Goal: Complete application form: Complete application form

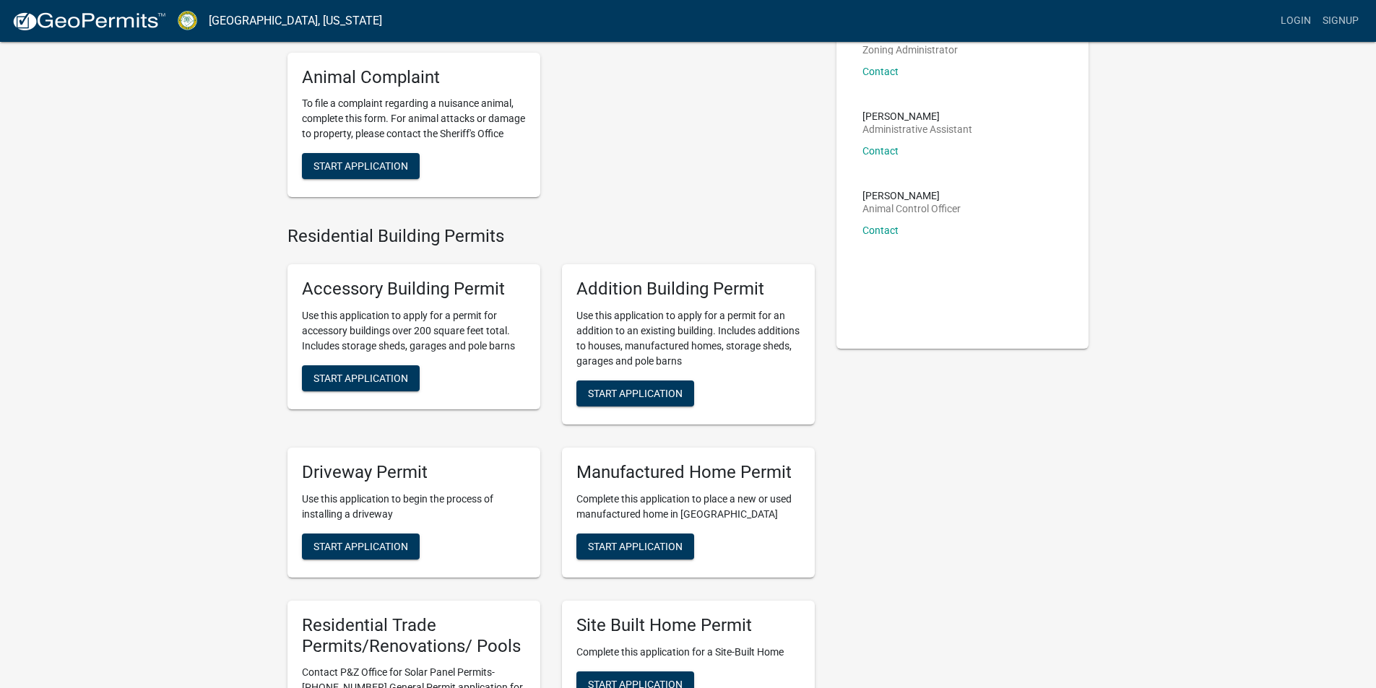
scroll to position [144, 0]
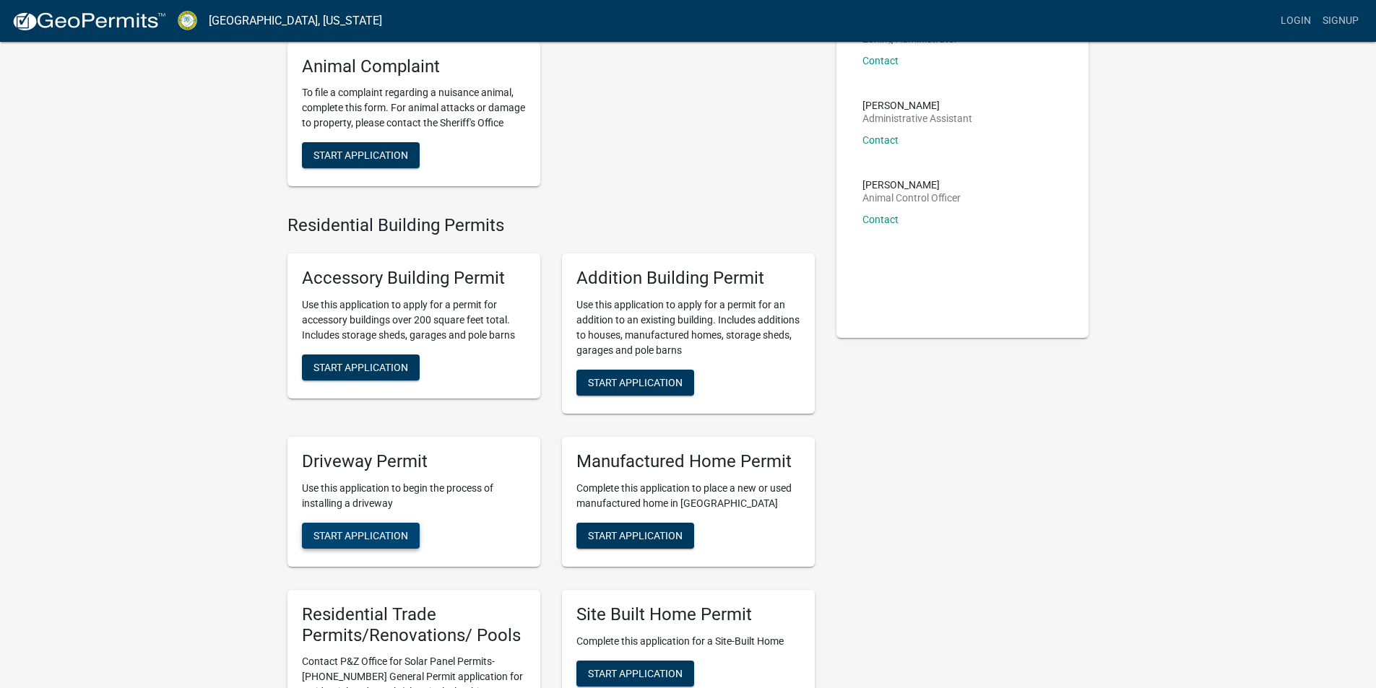
click at [375, 544] on button "Start Application" at bounding box center [361, 536] width 118 height 26
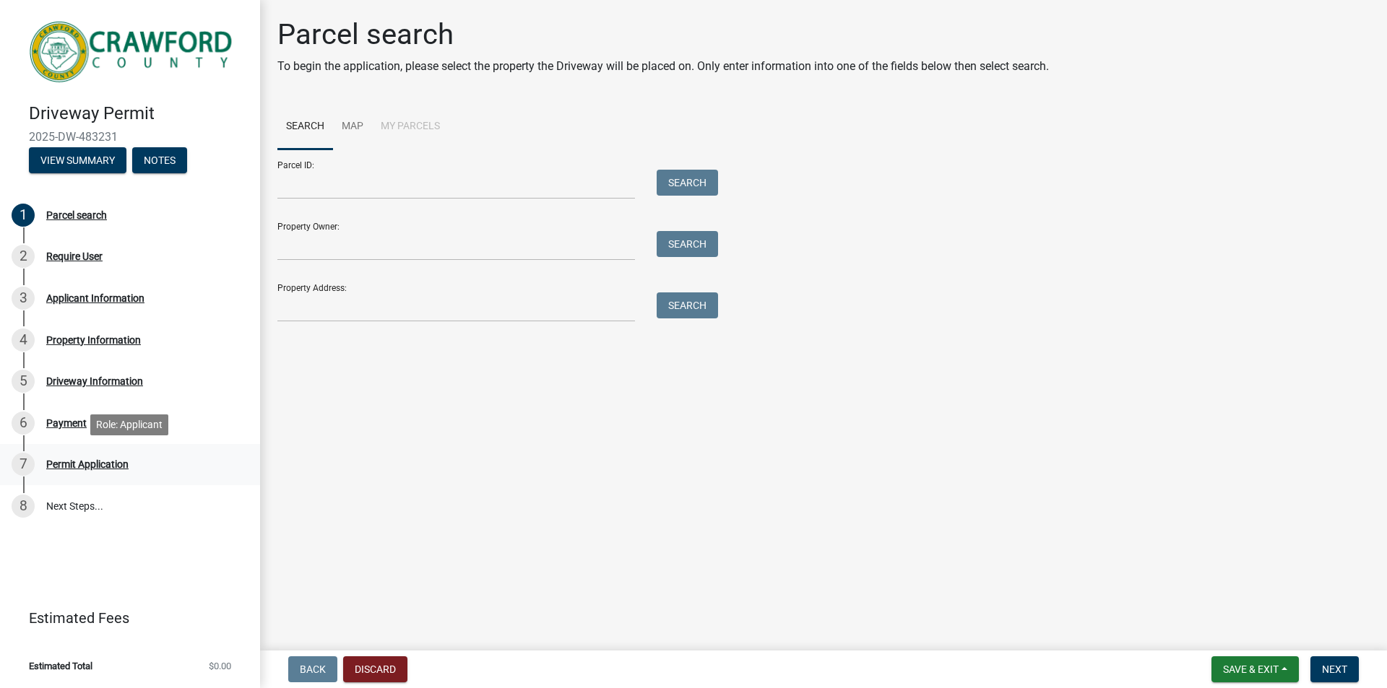
click at [79, 459] on div "Permit Application" at bounding box center [87, 464] width 82 height 10
click at [81, 464] on div "Permit Application" at bounding box center [87, 464] width 82 height 10
click at [84, 159] on button "View Summary" at bounding box center [77, 160] width 97 height 26
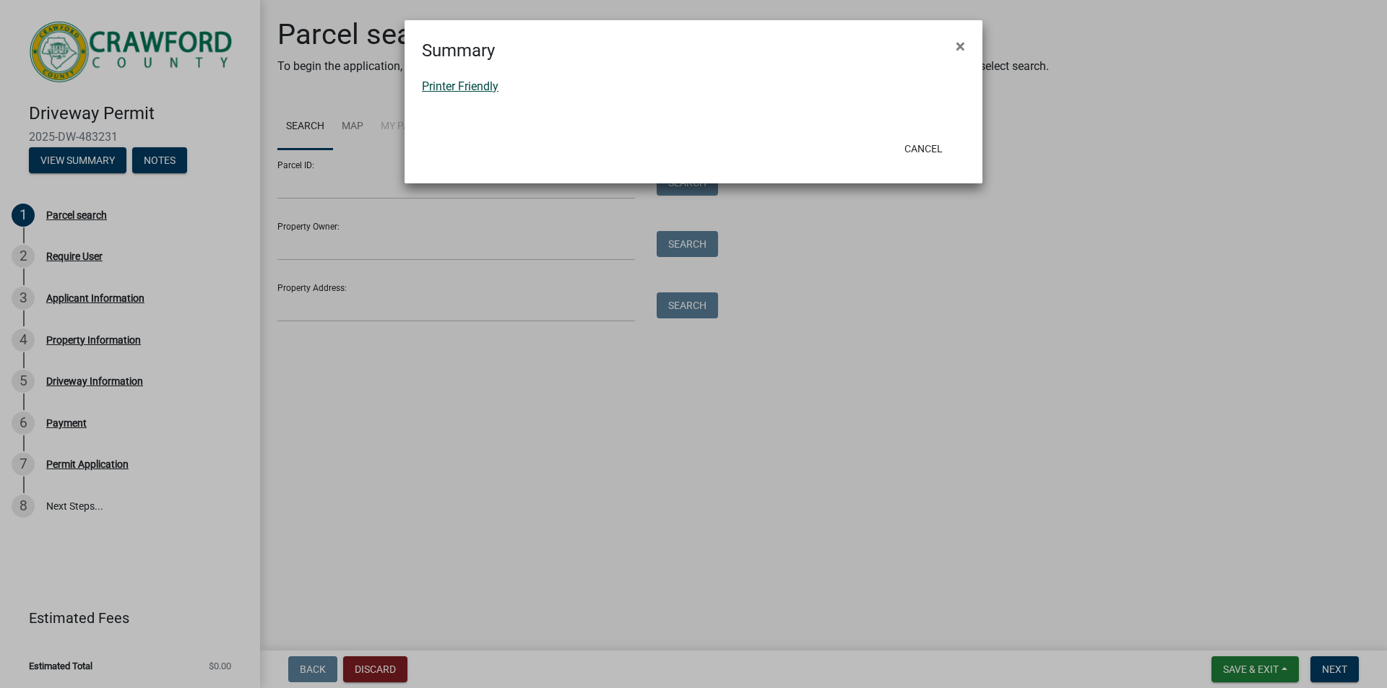
click at [487, 87] on link "Printer Friendly" at bounding box center [460, 86] width 77 height 14
click at [958, 43] on span "×" at bounding box center [959, 46] width 9 height 20
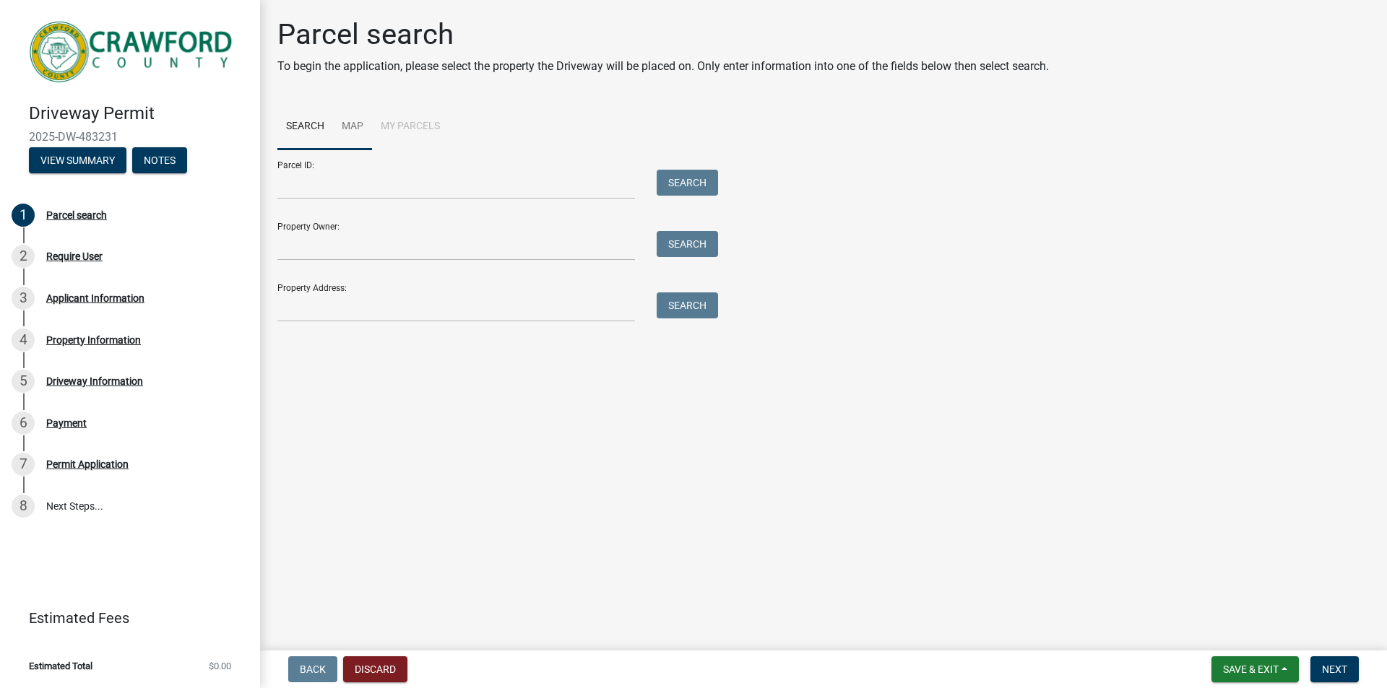
click at [359, 122] on link "Map" at bounding box center [352, 127] width 39 height 46
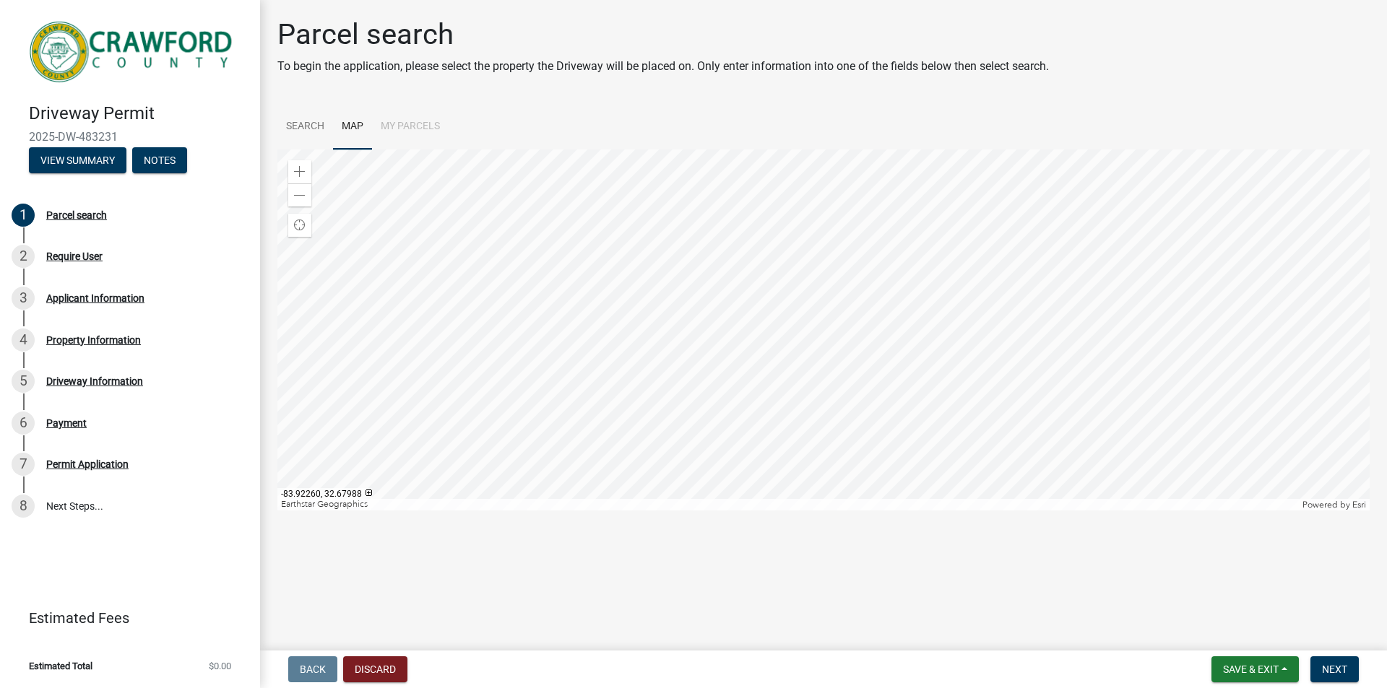
click at [877, 348] on div at bounding box center [823, 329] width 1092 height 361
click at [881, 347] on div at bounding box center [823, 329] width 1092 height 361
click at [300, 170] on span at bounding box center [300, 172] width 12 height 12
click at [662, 317] on div at bounding box center [823, 329] width 1092 height 361
click at [662, 316] on div at bounding box center [823, 329] width 1092 height 361
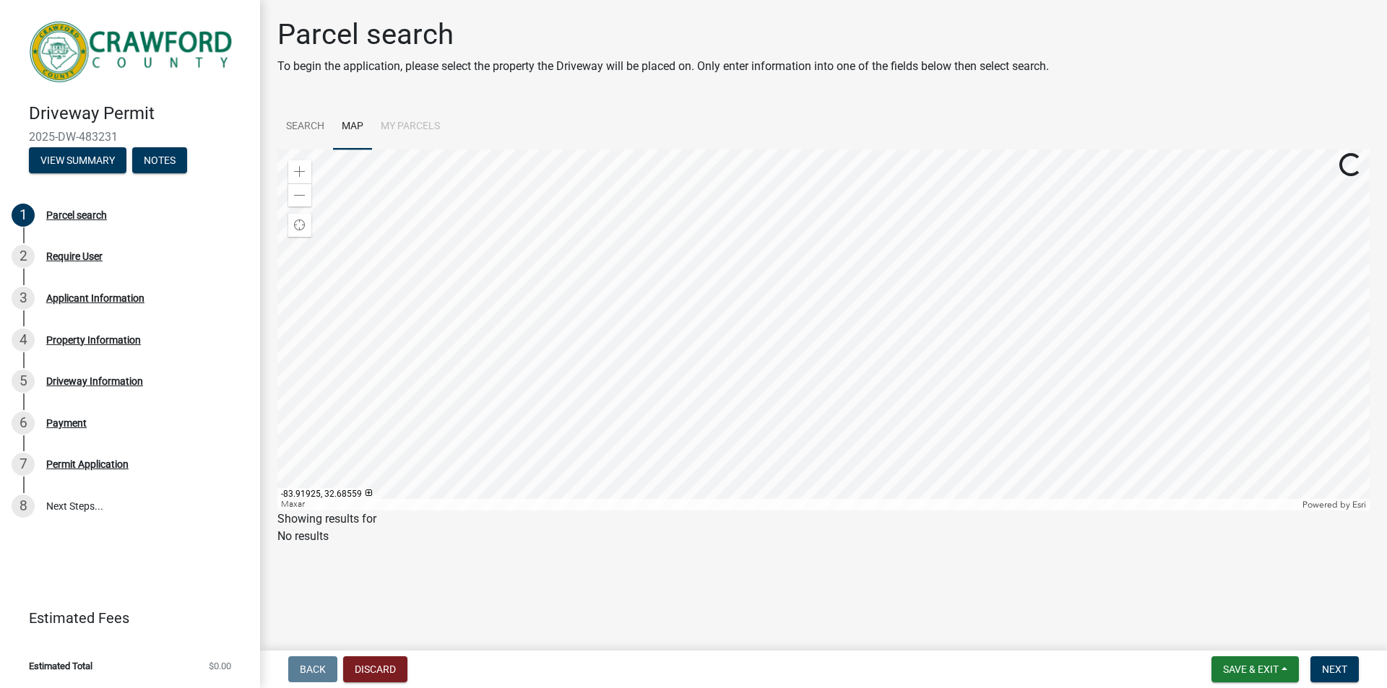
click at [924, 161] on div at bounding box center [823, 329] width 1092 height 361
click at [1014, 169] on div at bounding box center [823, 329] width 1092 height 361
click at [612, 173] on div at bounding box center [823, 329] width 1092 height 361
click at [313, 302] on div at bounding box center [823, 329] width 1092 height 361
click at [1125, 280] on div at bounding box center [823, 329] width 1092 height 361
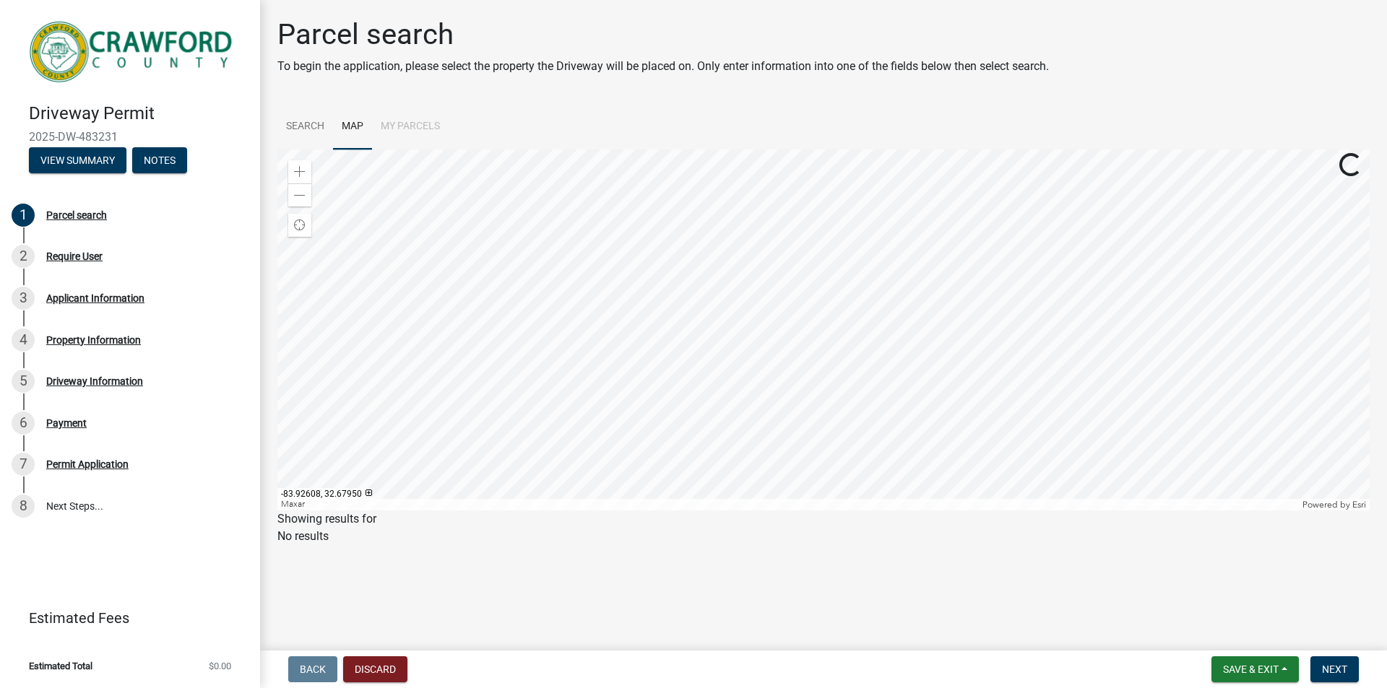
click at [1205, 347] on div at bounding box center [823, 329] width 1092 height 361
click at [1217, 311] on div at bounding box center [823, 329] width 1092 height 361
click at [1073, 303] on div at bounding box center [823, 329] width 1092 height 361
click at [807, 373] on div at bounding box center [823, 329] width 1092 height 361
click at [307, 198] on div "Zoom out" at bounding box center [299, 194] width 23 height 23
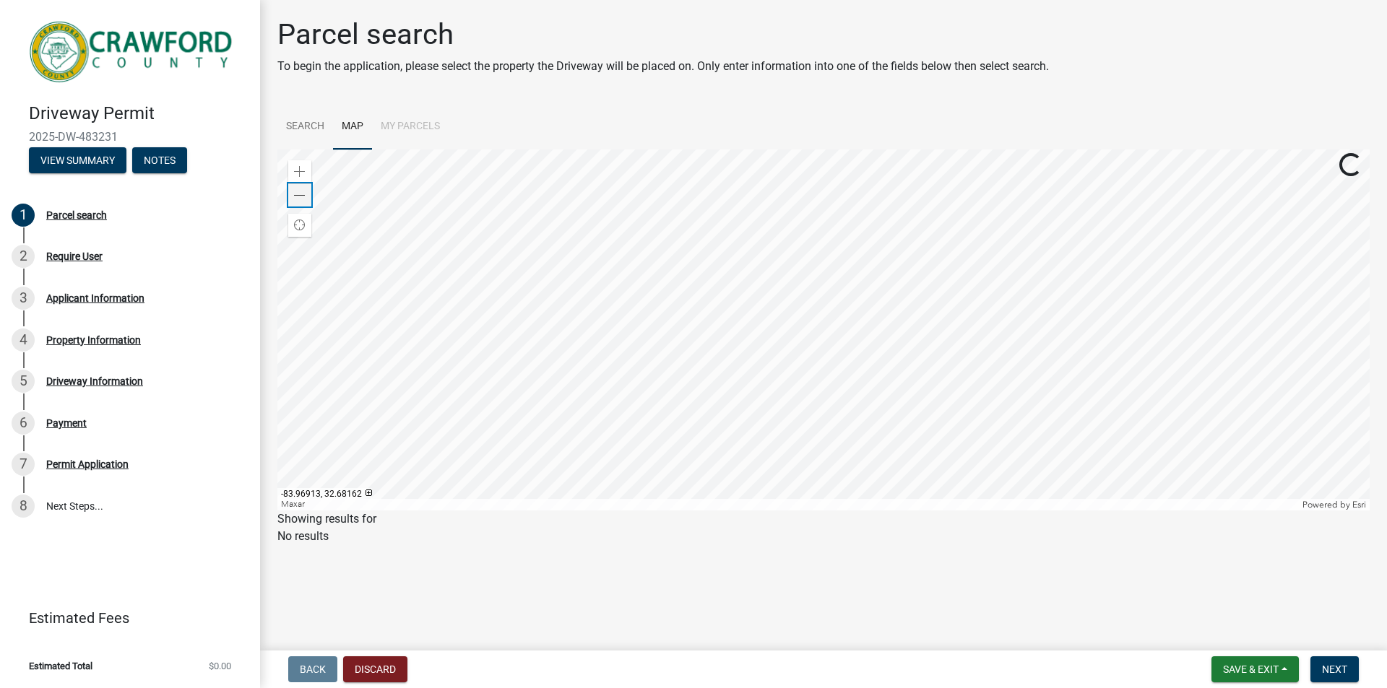
click at [307, 197] on div "Zoom out" at bounding box center [299, 194] width 23 height 23
click at [319, 191] on div at bounding box center [823, 329] width 1092 height 361
click at [300, 194] on span at bounding box center [300, 196] width 12 height 12
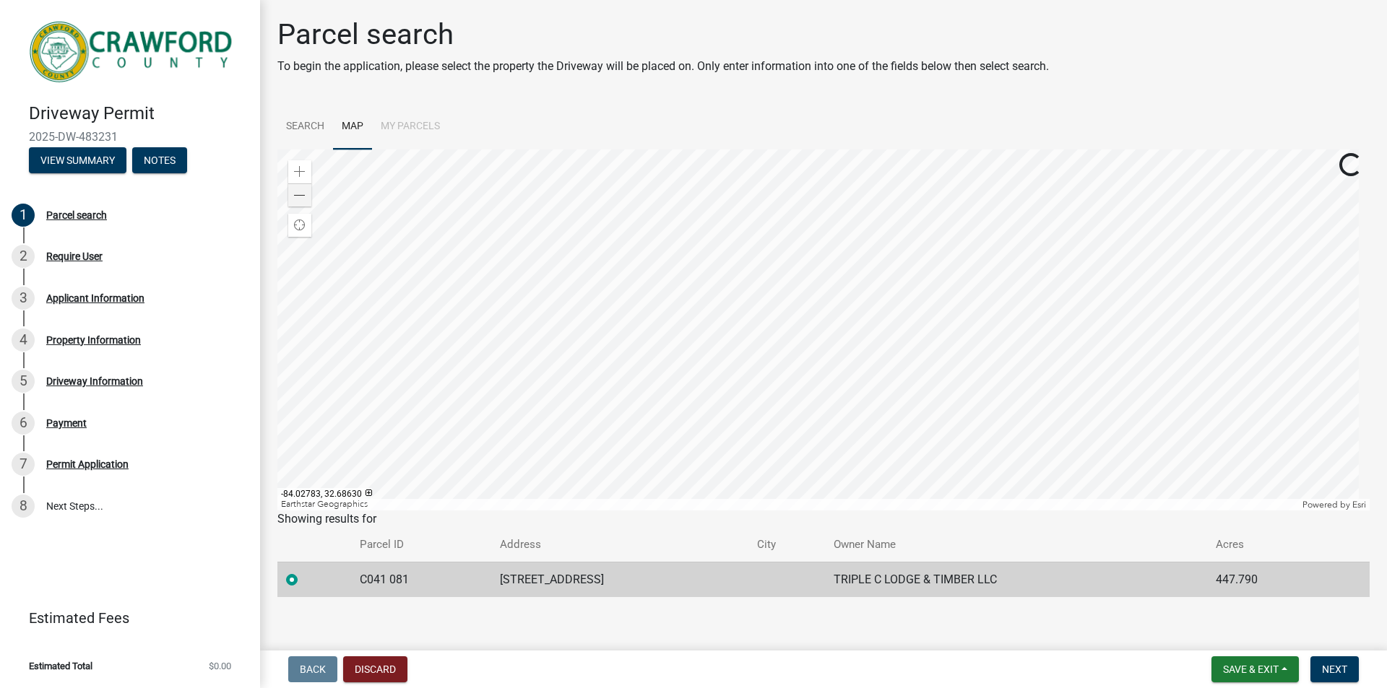
click at [540, 299] on div at bounding box center [823, 329] width 1092 height 361
click at [540, 298] on div at bounding box center [823, 329] width 1092 height 361
click at [784, 276] on div at bounding box center [823, 329] width 1092 height 361
click at [292, 196] on div "Zoom out" at bounding box center [299, 194] width 23 height 23
click at [294, 195] on div "Zoom out" at bounding box center [299, 194] width 23 height 23
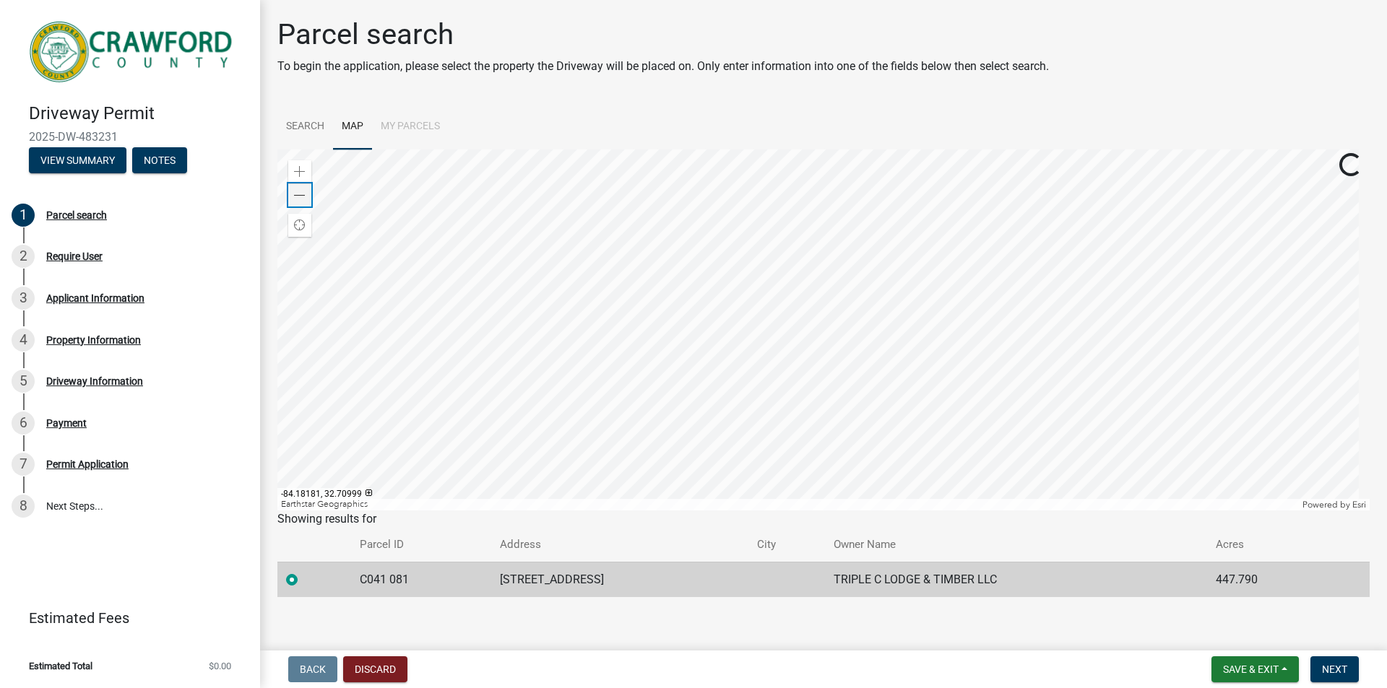
click at [294, 195] on span at bounding box center [300, 196] width 12 height 12
click at [294, 194] on span at bounding box center [300, 196] width 12 height 12
click at [294, 195] on span at bounding box center [300, 196] width 12 height 12
click at [734, 331] on div at bounding box center [823, 329] width 1092 height 361
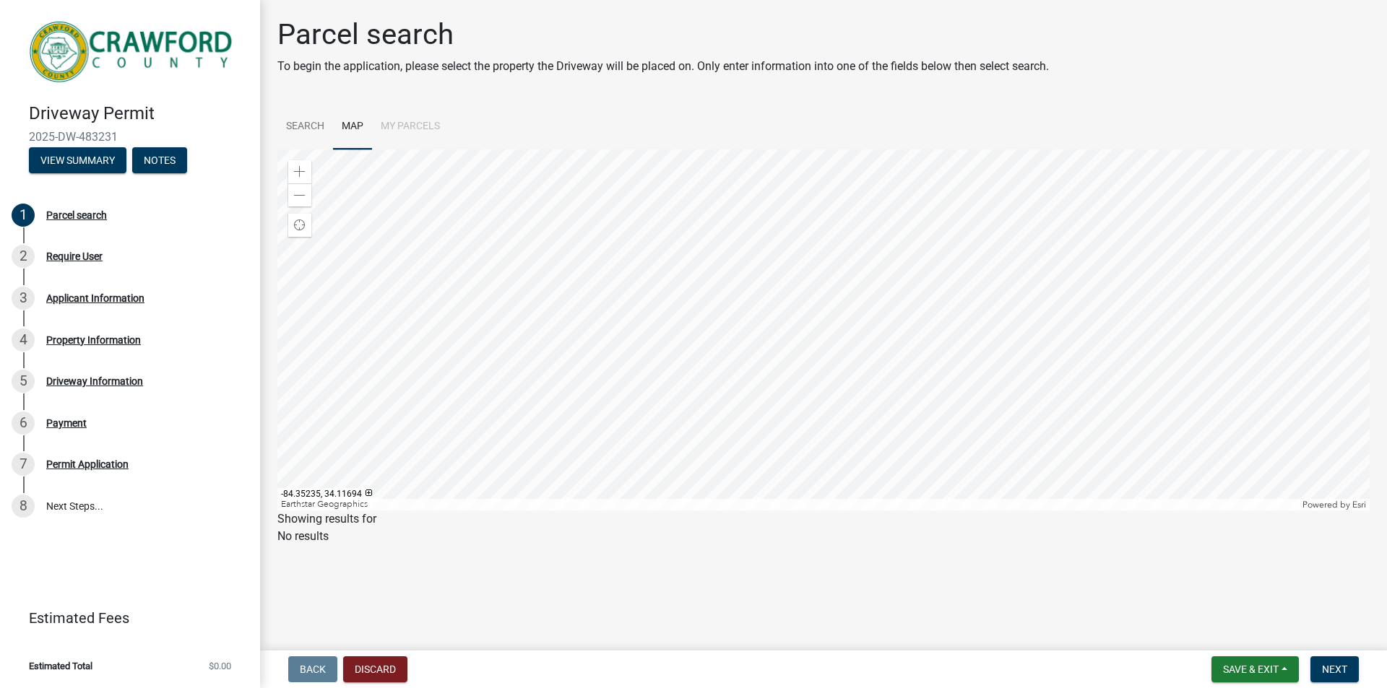
click at [1208, 264] on div at bounding box center [823, 329] width 1092 height 361
click at [538, 391] on div at bounding box center [823, 329] width 1092 height 361
click at [595, 368] on div at bounding box center [823, 329] width 1092 height 361
click at [589, 363] on div at bounding box center [823, 329] width 1092 height 361
click at [583, 362] on div at bounding box center [823, 329] width 1092 height 361
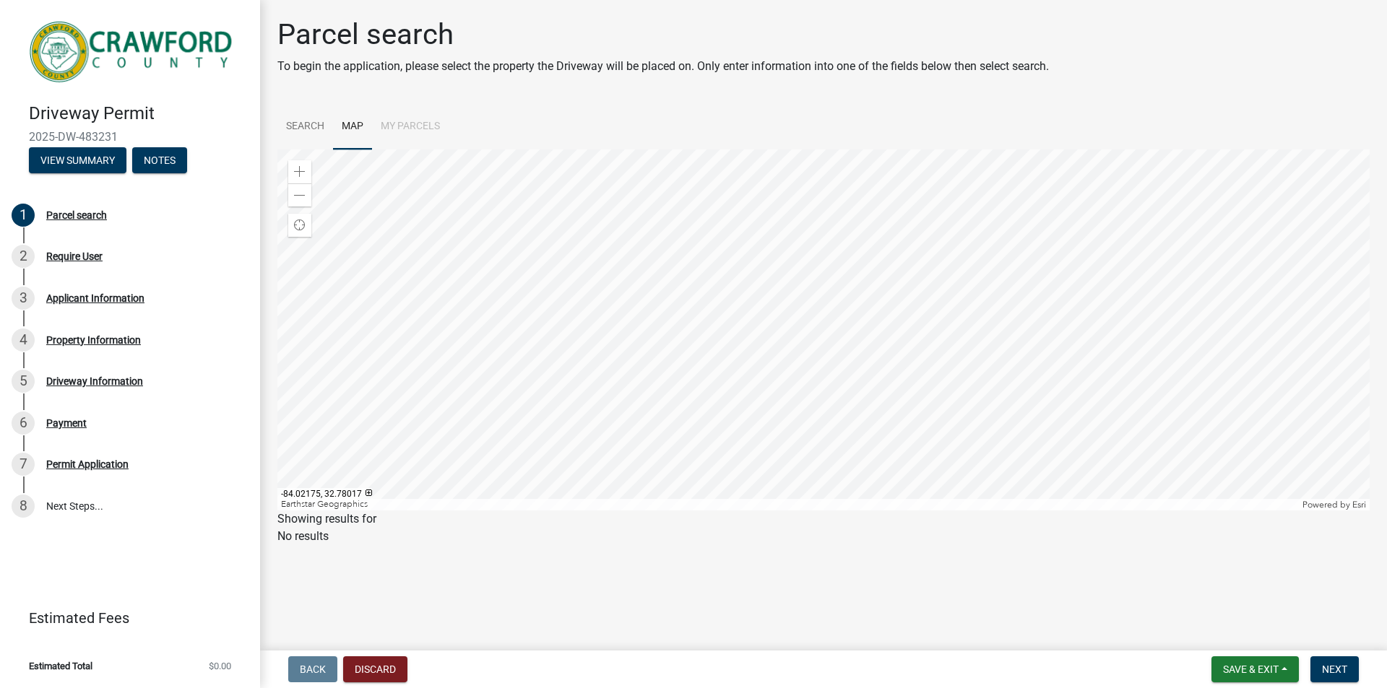
click at [583, 361] on div at bounding box center [823, 329] width 1092 height 361
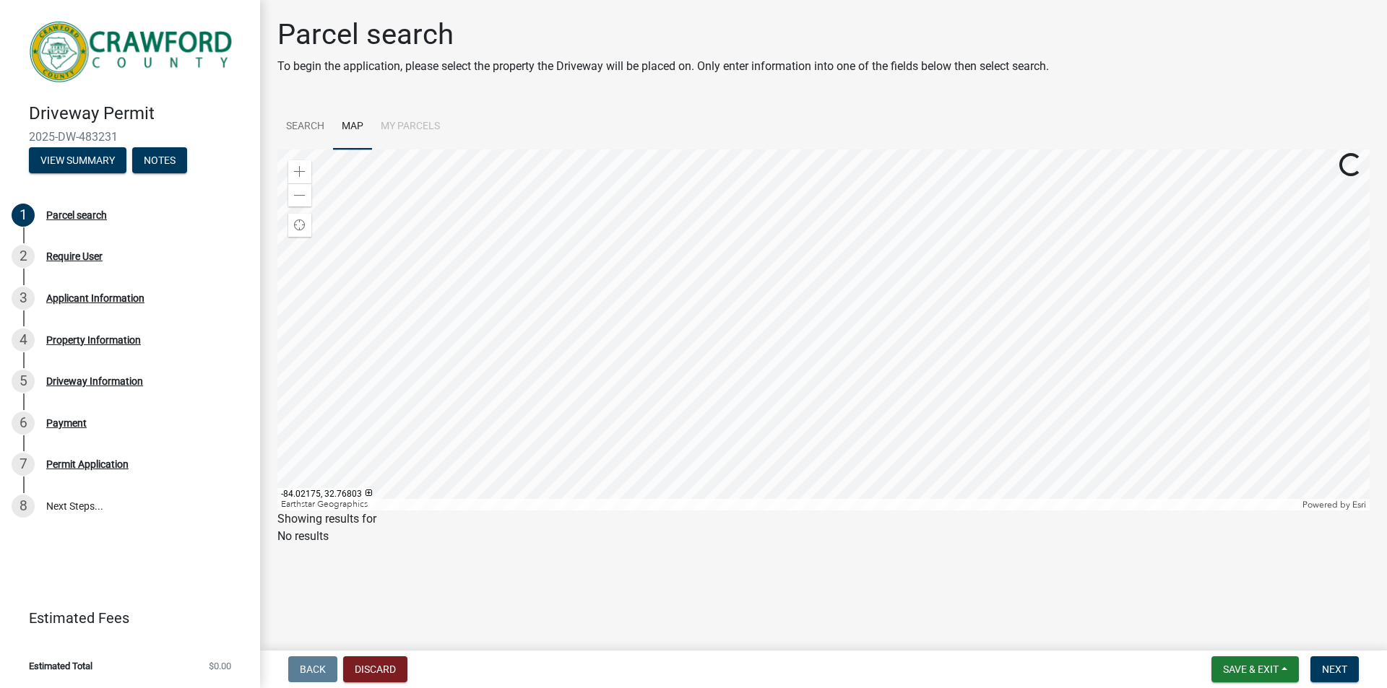
click at [583, 361] on div at bounding box center [823, 329] width 1092 height 361
click at [645, 292] on div at bounding box center [823, 329] width 1092 height 361
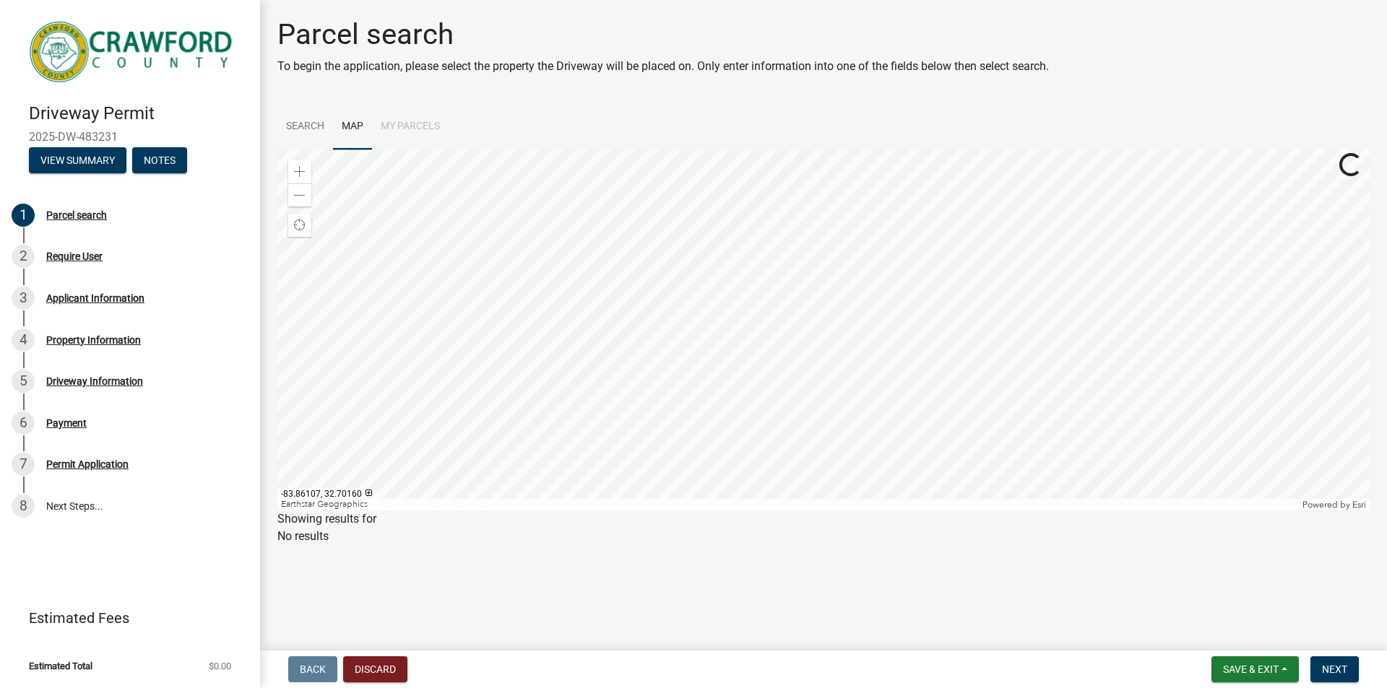
click at [663, 283] on div at bounding box center [823, 329] width 1092 height 361
click at [589, 317] on div at bounding box center [823, 329] width 1092 height 361
click at [589, 316] on div at bounding box center [823, 329] width 1092 height 361
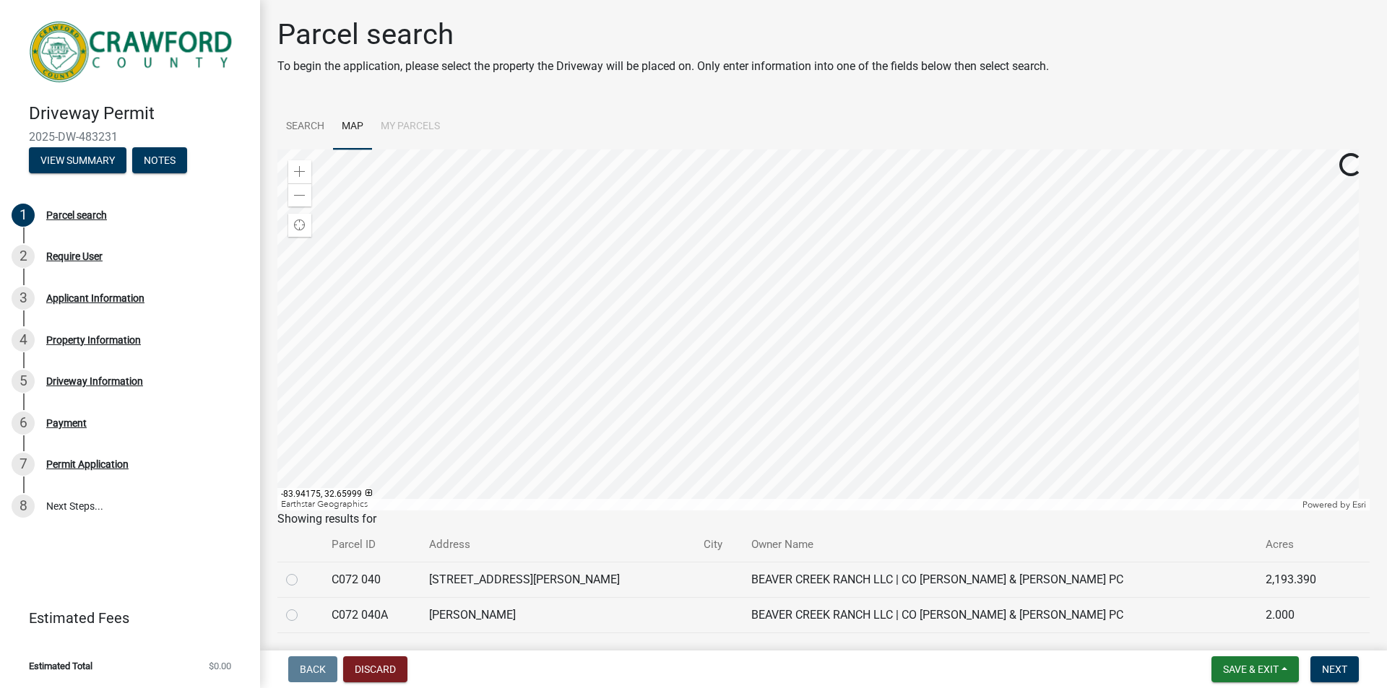
click at [573, 335] on div at bounding box center [823, 329] width 1092 height 361
click at [293, 166] on div "Zoom in" at bounding box center [299, 171] width 23 height 23
click at [294, 165] on div "Zoom in" at bounding box center [299, 171] width 23 height 23
click at [1246, 347] on div at bounding box center [823, 329] width 1092 height 361
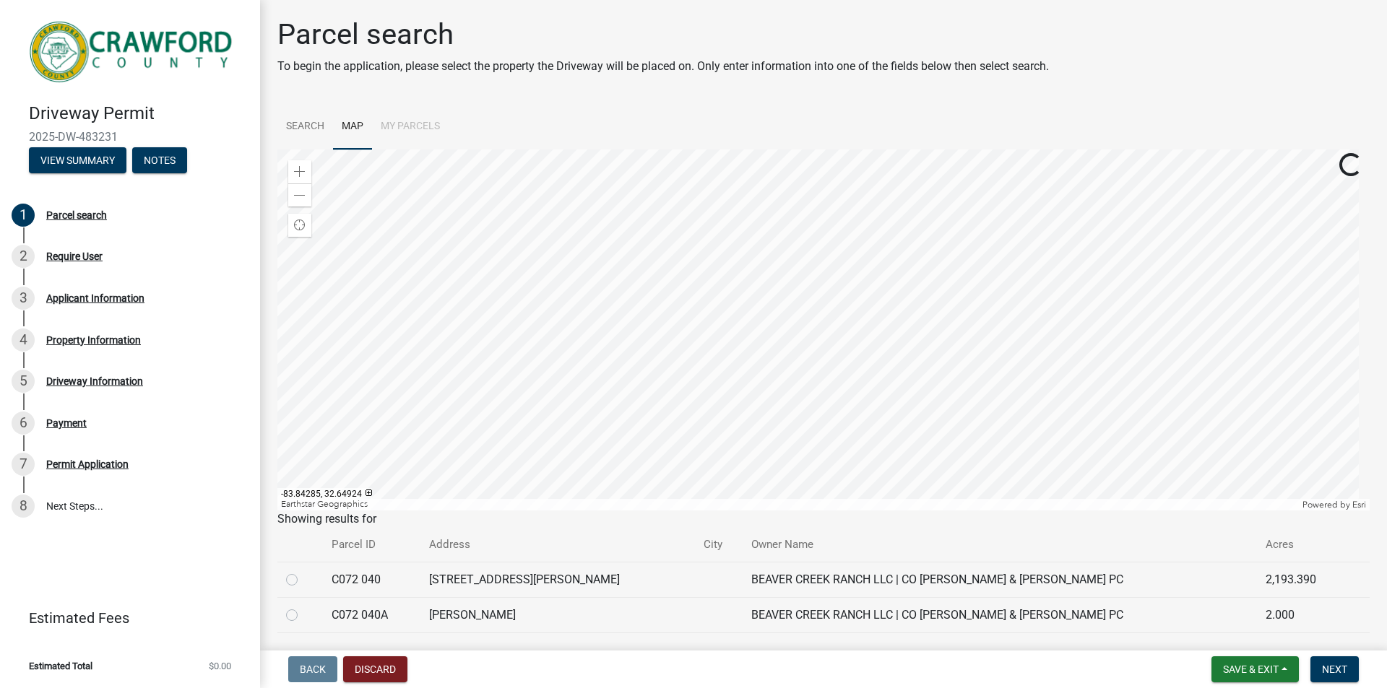
click at [835, 352] on div at bounding box center [823, 329] width 1092 height 361
click at [737, 339] on div at bounding box center [823, 329] width 1092 height 361
click at [739, 335] on div at bounding box center [823, 329] width 1092 height 361
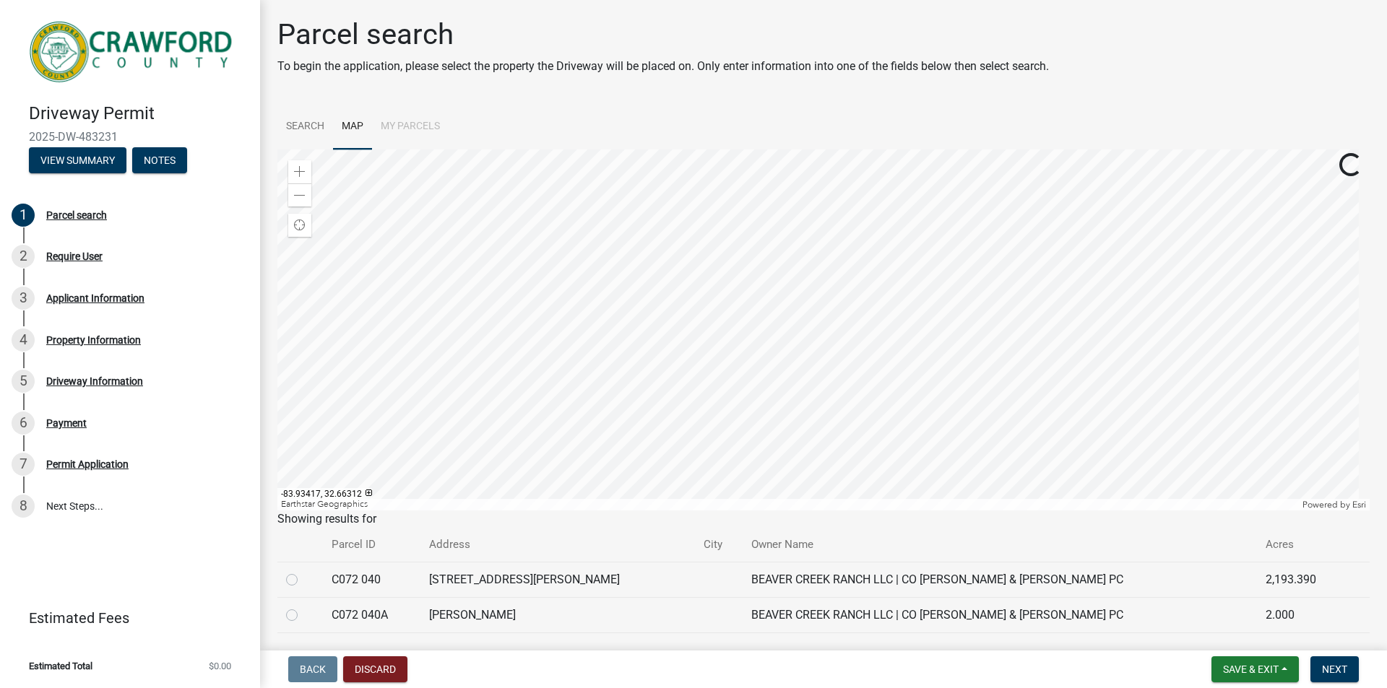
click at [739, 335] on div at bounding box center [823, 329] width 1092 height 361
click at [297, 165] on div "Zoom in" at bounding box center [299, 171] width 23 height 23
click at [890, 337] on div at bounding box center [823, 329] width 1092 height 361
click at [300, 169] on span at bounding box center [300, 172] width 12 height 12
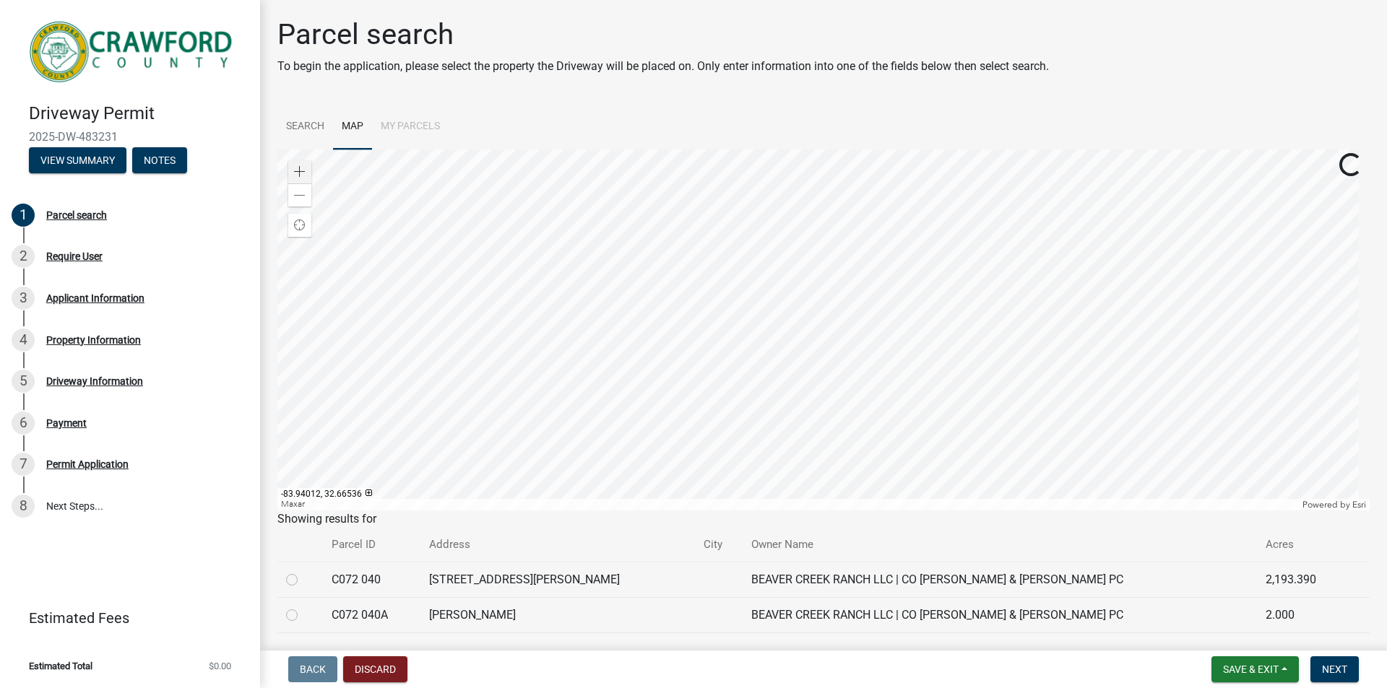
click at [680, 314] on div at bounding box center [823, 329] width 1092 height 361
click at [600, 480] on div at bounding box center [823, 329] width 1092 height 361
click at [467, 149] on div at bounding box center [823, 329] width 1092 height 361
click at [485, 189] on div at bounding box center [823, 329] width 1092 height 361
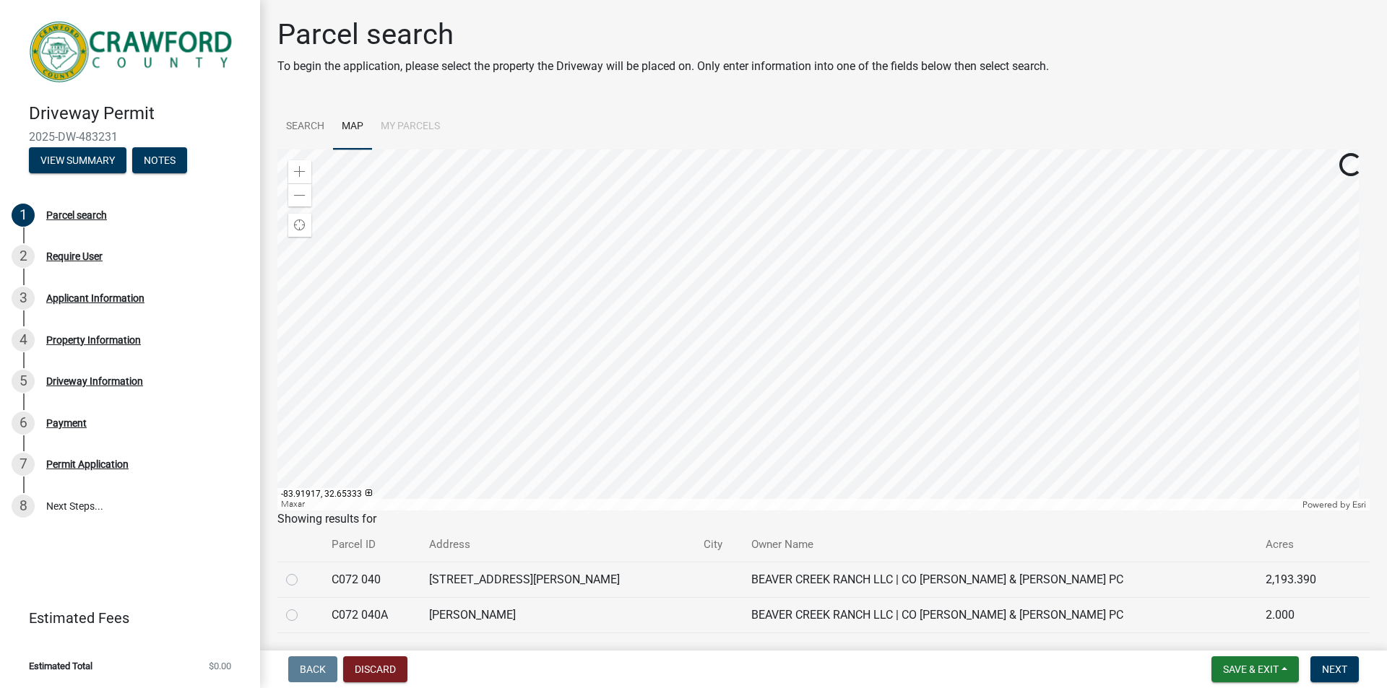
click at [709, 366] on div at bounding box center [823, 329] width 1092 height 361
click at [706, 366] on div at bounding box center [823, 329] width 1092 height 361
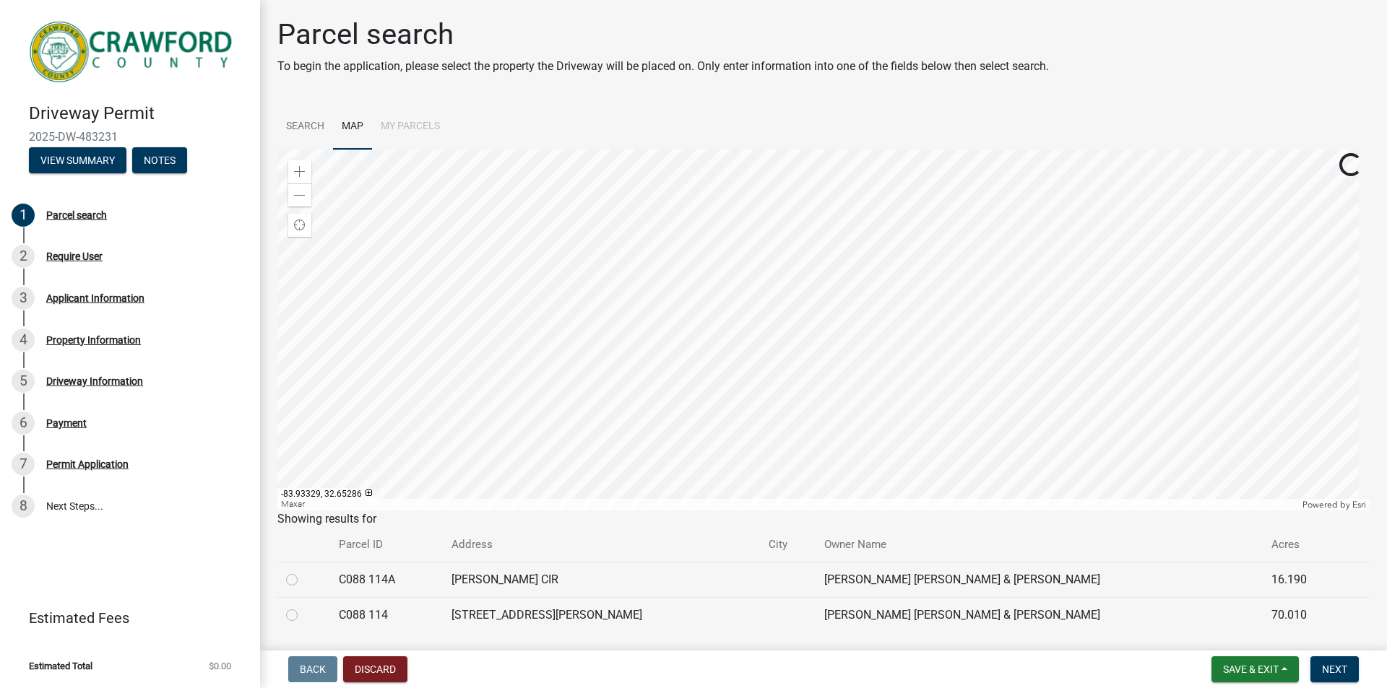
click at [818, 287] on div at bounding box center [823, 329] width 1092 height 361
click at [802, 248] on div at bounding box center [823, 329] width 1092 height 361
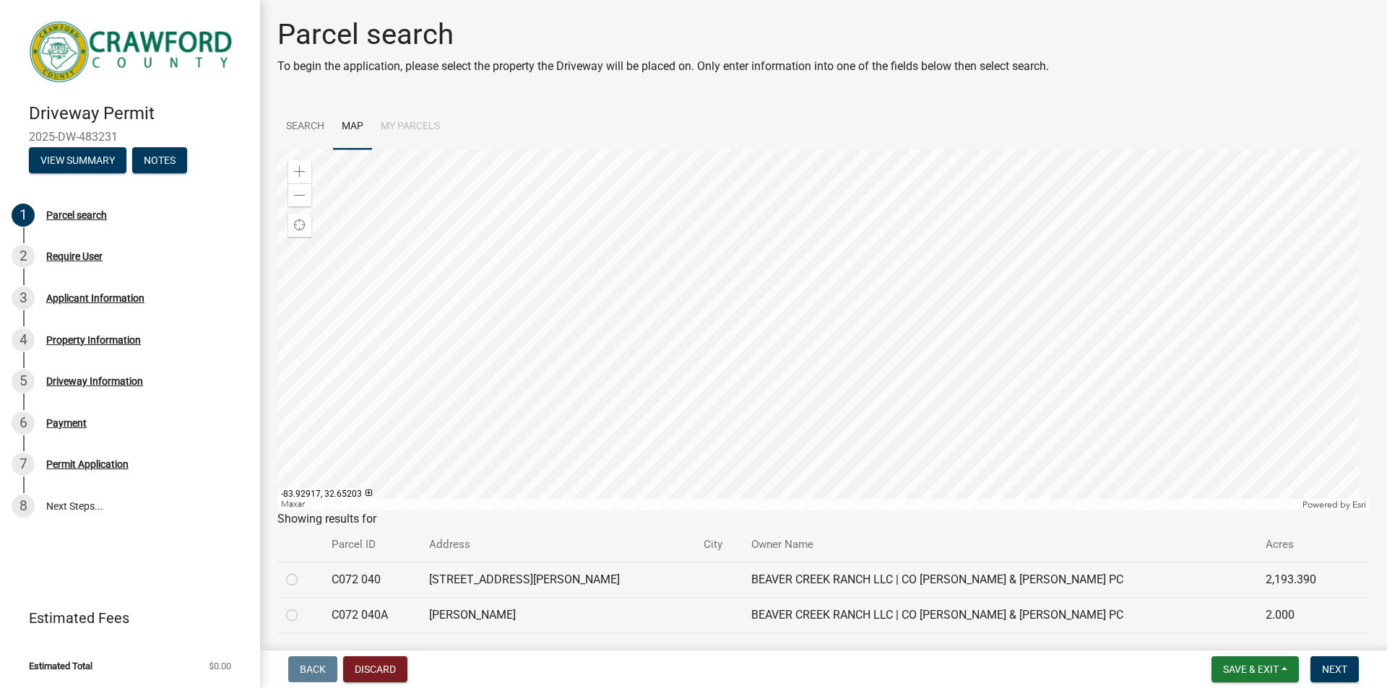
click at [887, 303] on div at bounding box center [823, 329] width 1092 height 361
click at [886, 303] on div at bounding box center [823, 329] width 1092 height 361
click at [604, 149] on div at bounding box center [823, 329] width 1092 height 361
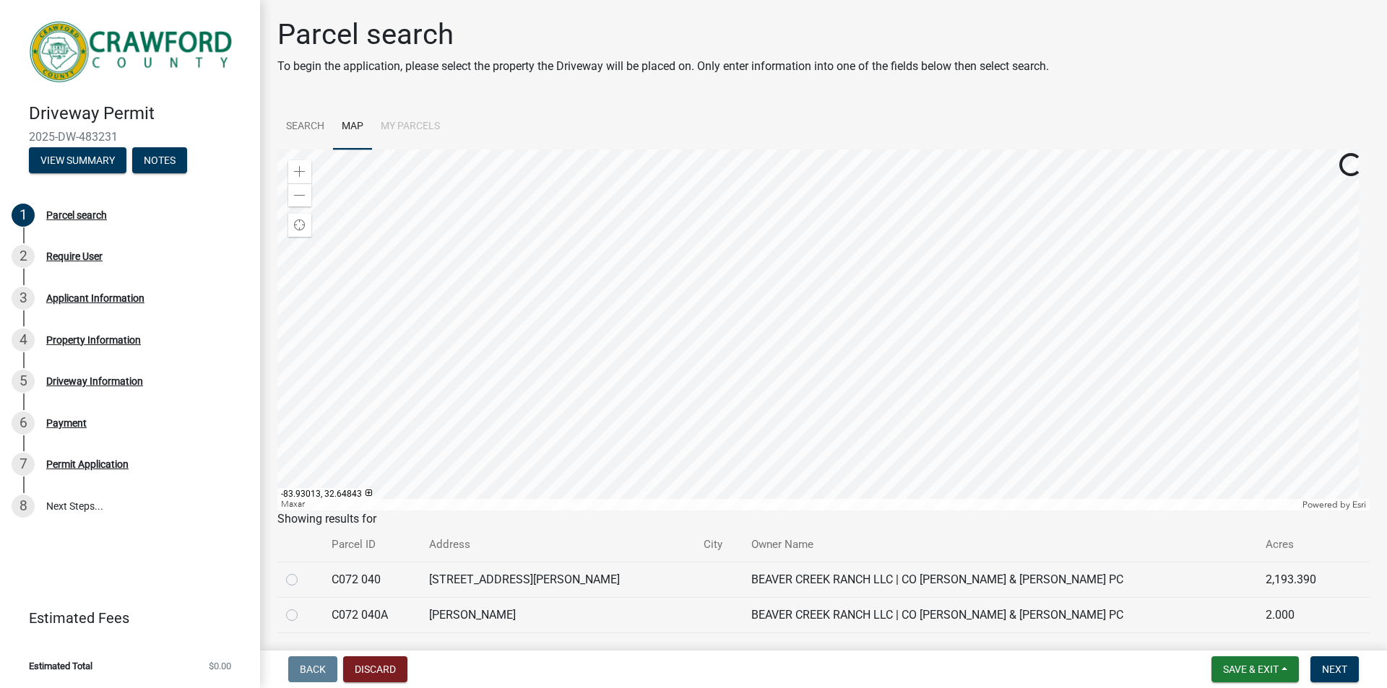
click at [682, 149] on div at bounding box center [823, 329] width 1092 height 361
click at [874, 149] on div at bounding box center [823, 329] width 1092 height 361
click at [948, 149] on div at bounding box center [823, 329] width 1092 height 361
click at [1019, 149] on div at bounding box center [823, 329] width 1092 height 361
click at [1163, 214] on div at bounding box center [823, 329] width 1092 height 361
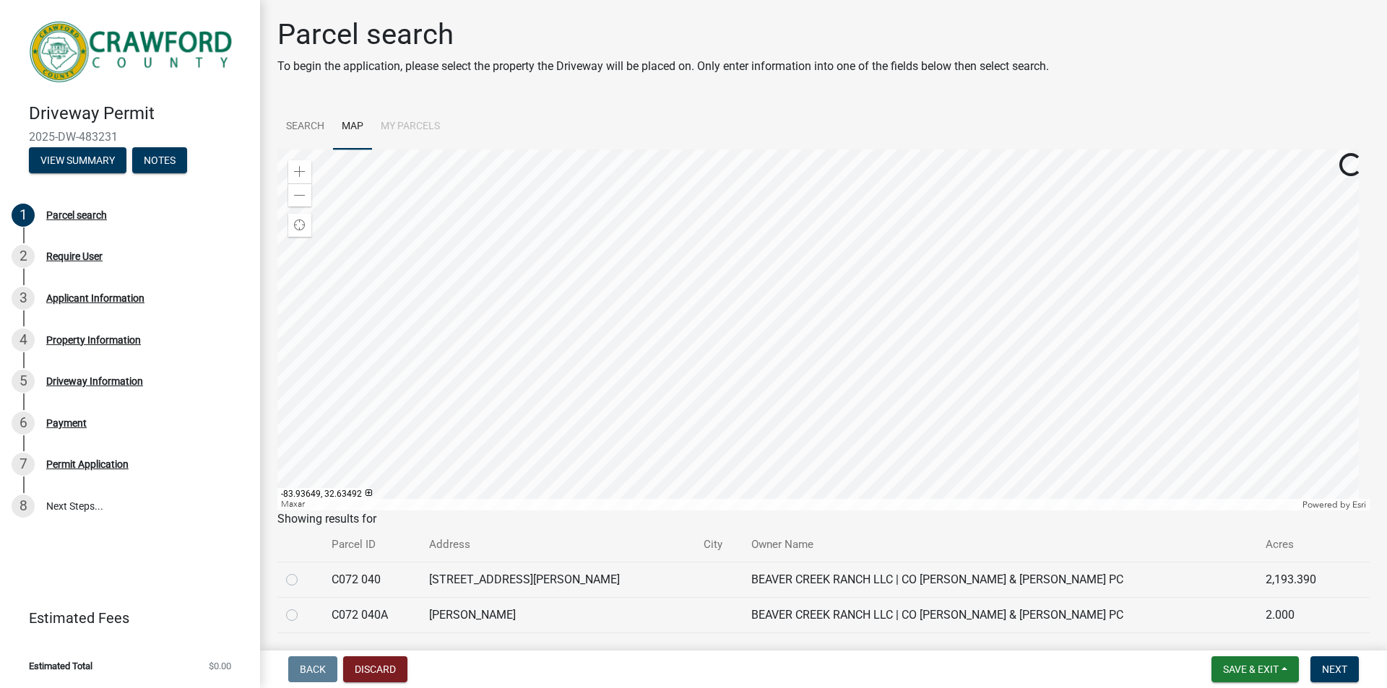
click at [1005, 149] on div at bounding box center [823, 329] width 1092 height 361
click at [521, 328] on div at bounding box center [823, 329] width 1092 height 361
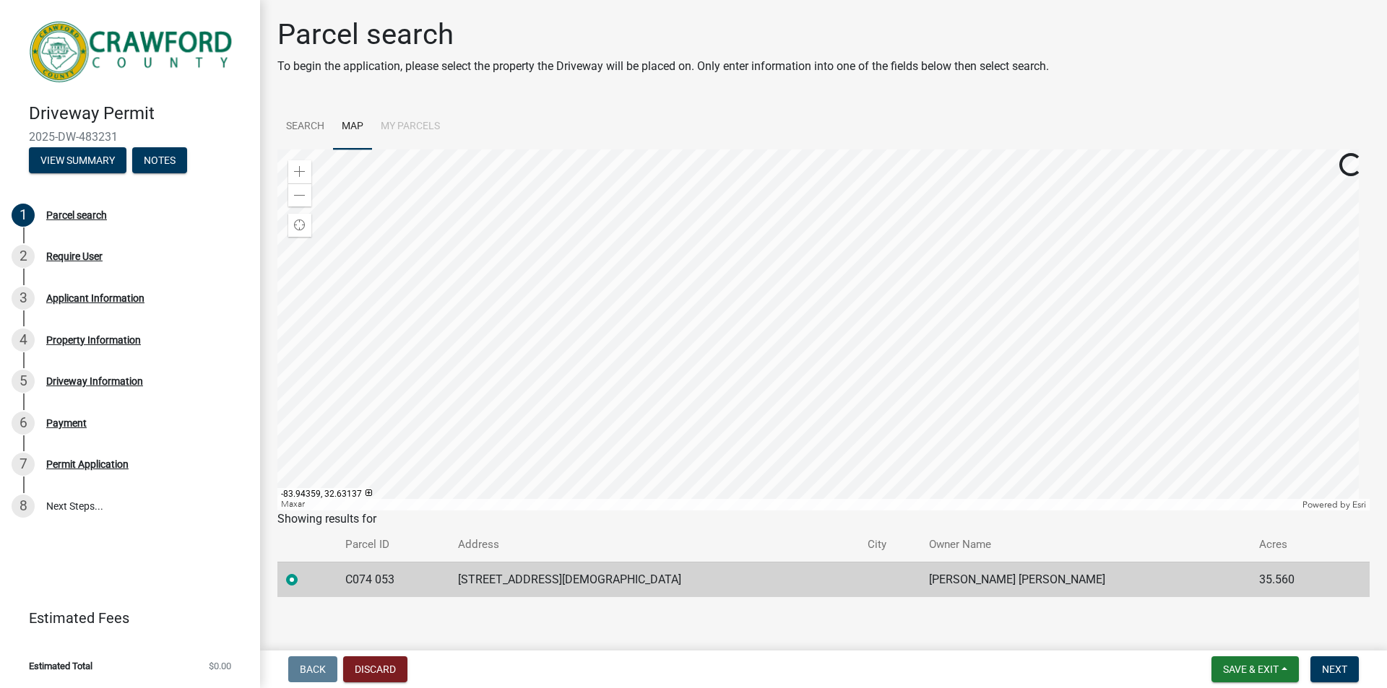
click at [820, 149] on div at bounding box center [823, 329] width 1092 height 361
click at [524, 215] on div at bounding box center [823, 329] width 1092 height 361
click at [864, 149] on div at bounding box center [823, 329] width 1092 height 361
click at [964, 162] on div at bounding box center [823, 329] width 1092 height 361
click at [480, 422] on div at bounding box center [823, 329] width 1092 height 361
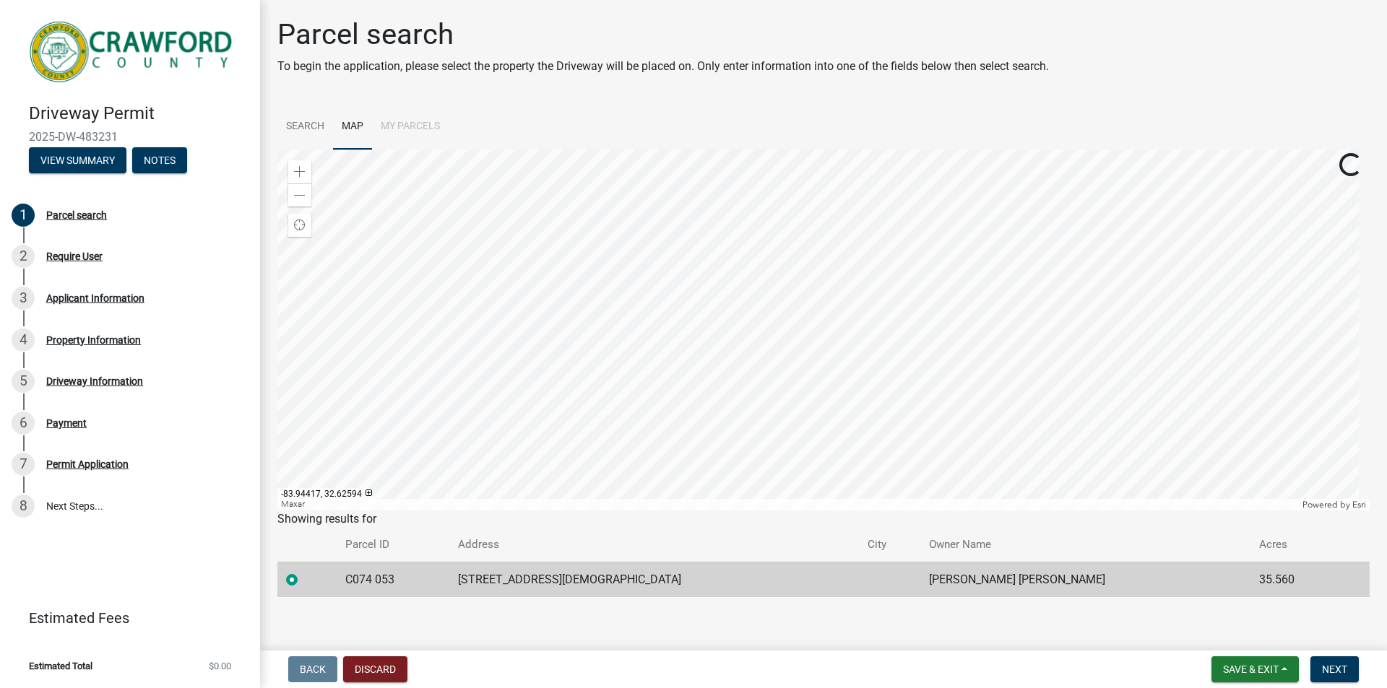
click at [657, 428] on div at bounding box center [823, 329] width 1092 height 361
click at [1369, 295] on div at bounding box center [823, 329] width 1092 height 361
click at [1304, 212] on div at bounding box center [823, 329] width 1092 height 361
click at [1088, 254] on div at bounding box center [823, 329] width 1092 height 361
click at [857, 511] on div at bounding box center [823, 329] width 1092 height 361
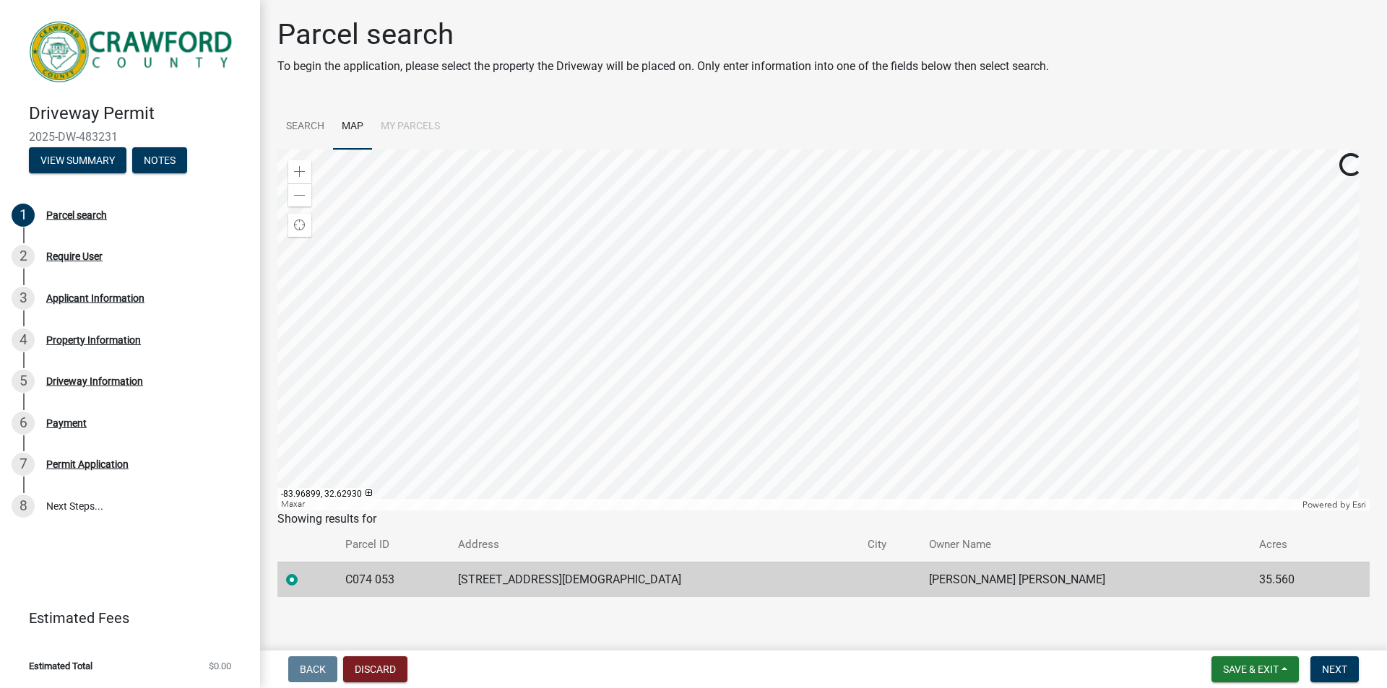
click at [882, 511] on div at bounding box center [823, 329] width 1092 height 361
click at [805, 511] on div at bounding box center [823, 329] width 1092 height 361
click at [680, 511] on div at bounding box center [823, 329] width 1092 height 361
click at [584, 292] on div at bounding box center [823, 329] width 1092 height 361
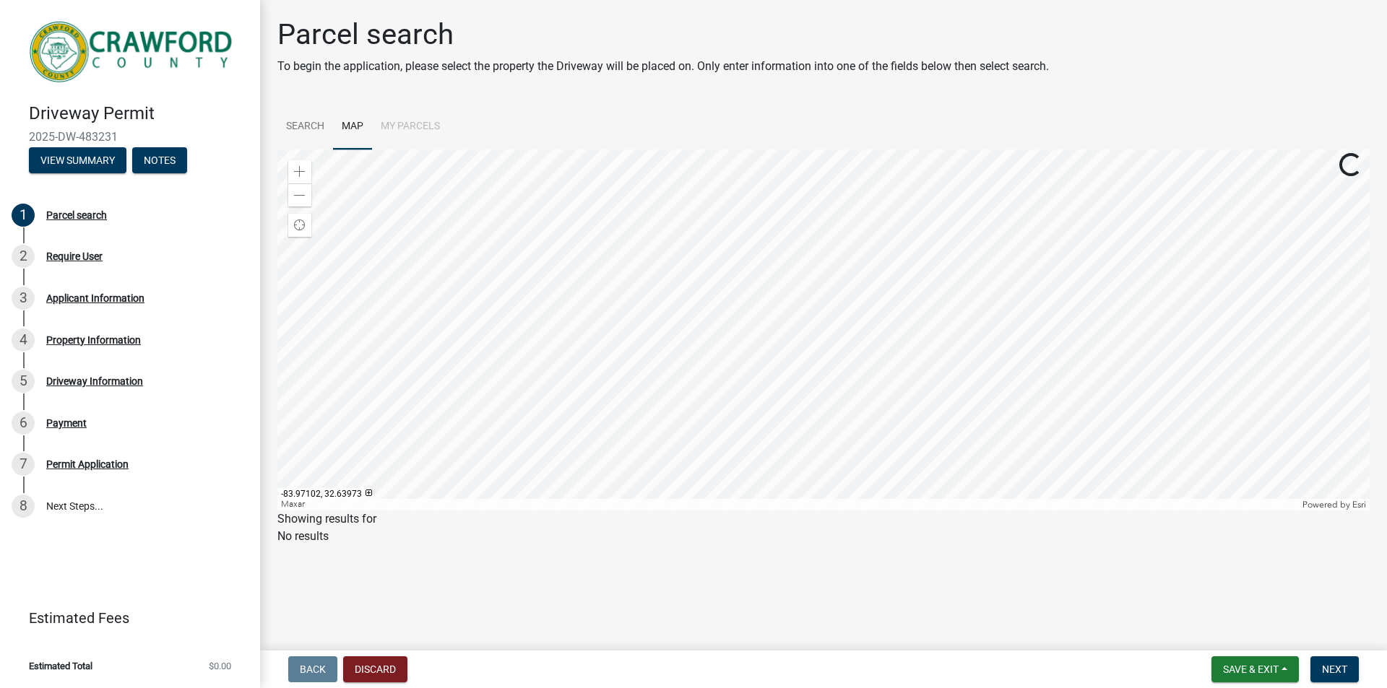
click at [760, 277] on div at bounding box center [823, 329] width 1092 height 361
click at [519, 511] on div at bounding box center [823, 329] width 1092 height 361
click at [599, 463] on div at bounding box center [823, 329] width 1092 height 361
click at [929, 265] on div at bounding box center [823, 329] width 1092 height 361
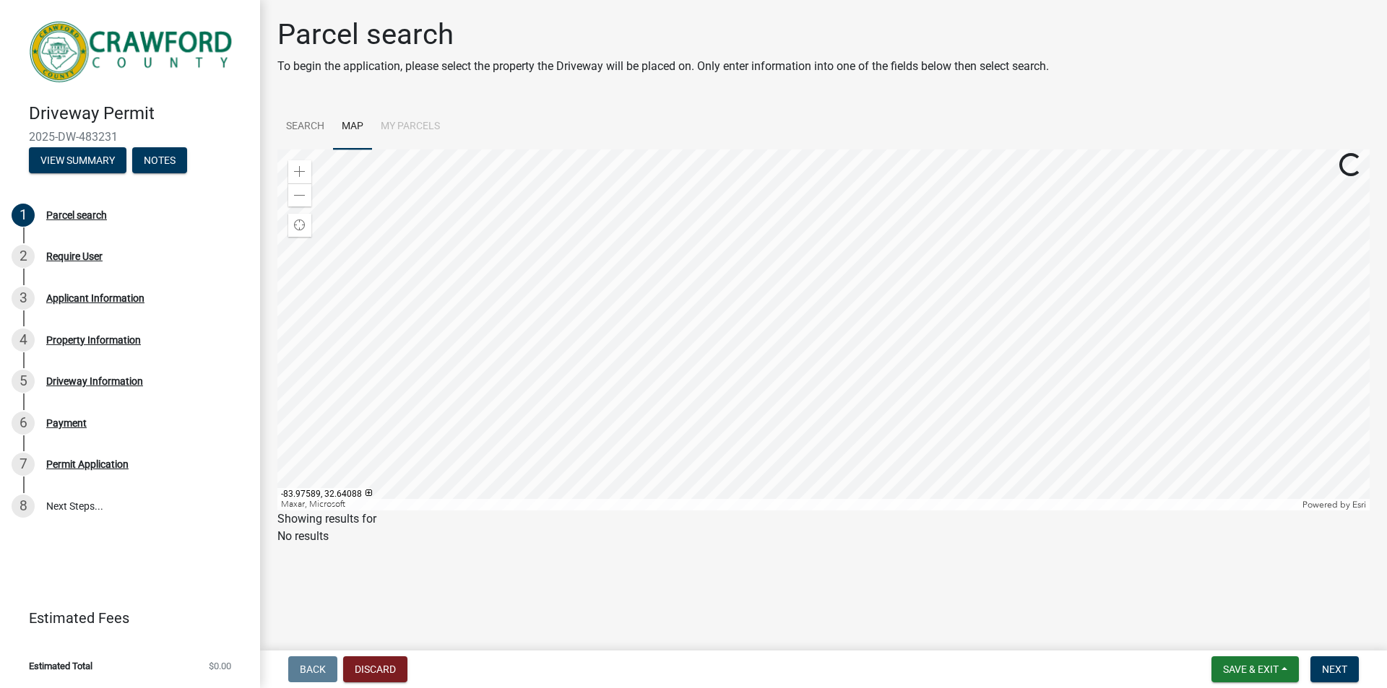
click at [833, 149] on div at bounding box center [823, 329] width 1092 height 361
click at [706, 149] on div at bounding box center [823, 329] width 1092 height 361
click at [1104, 271] on div at bounding box center [823, 329] width 1092 height 361
click at [780, 149] on div at bounding box center [823, 329] width 1092 height 361
click at [962, 149] on div at bounding box center [823, 329] width 1092 height 361
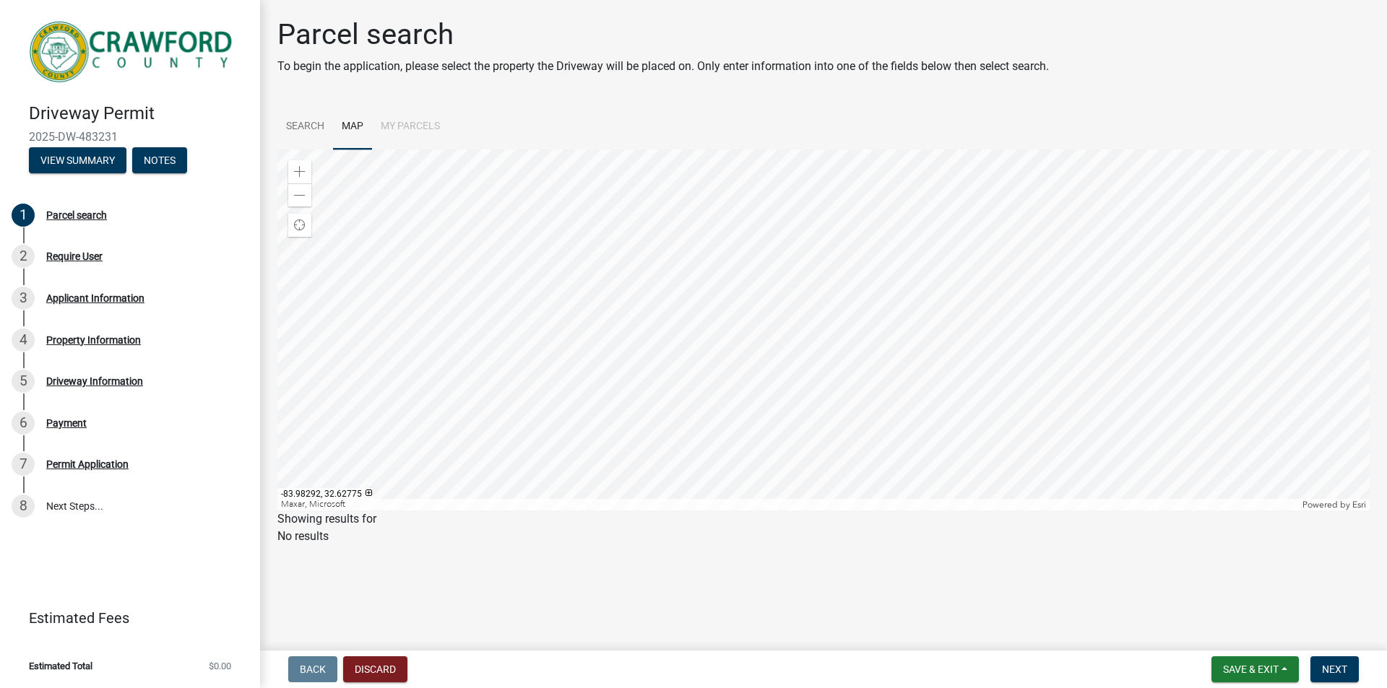
click at [903, 157] on div at bounding box center [823, 329] width 1092 height 361
click at [856, 149] on div at bounding box center [823, 329] width 1092 height 361
click at [277, 292] on div at bounding box center [823, 329] width 1092 height 361
click at [472, 223] on div at bounding box center [823, 329] width 1092 height 361
click at [574, 253] on div at bounding box center [823, 329] width 1092 height 361
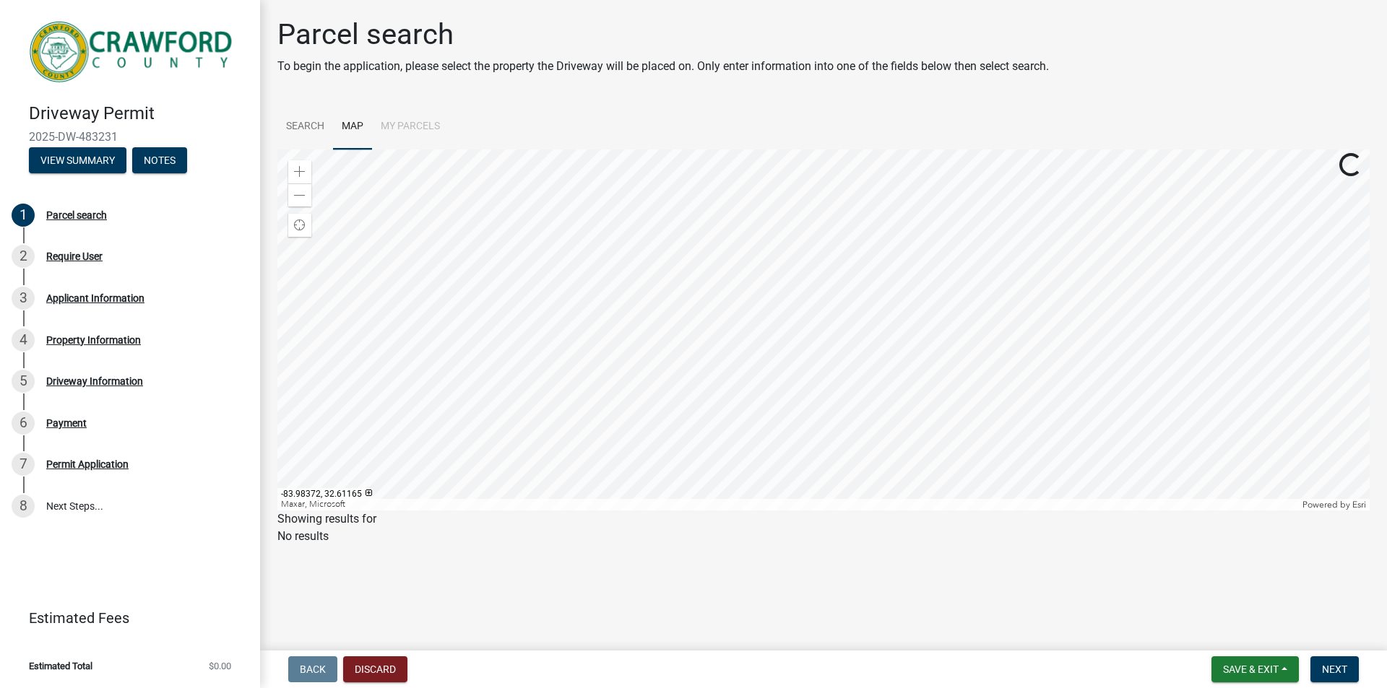
click at [563, 310] on div at bounding box center [823, 329] width 1092 height 361
click at [552, 176] on div at bounding box center [823, 329] width 1092 height 361
click at [588, 185] on div at bounding box center [823, 329] width 1092 height 361
click at [620, 250] on div at bounding box center [823, 329] width 1092 height 361
click at [728, 157] on div at bounding box center [823, 329] width 1092 height 361
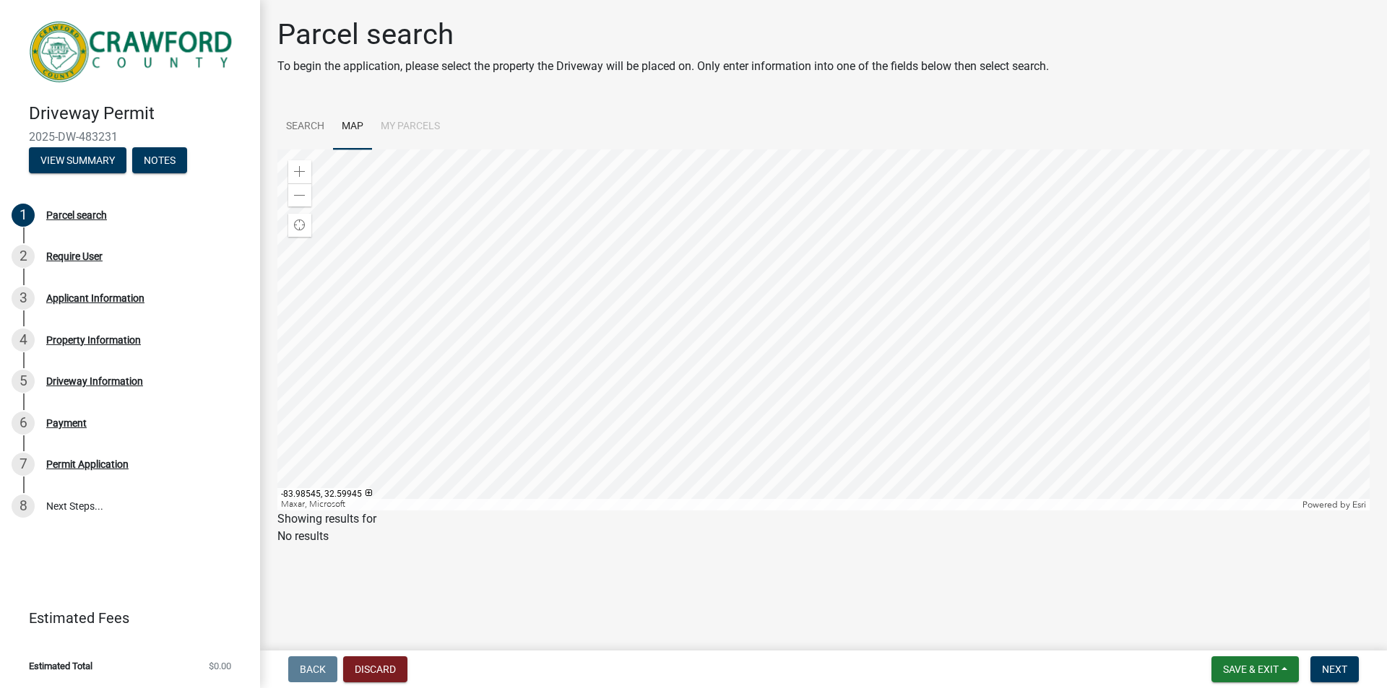
click at [739, 222] on div at bounding box center [823, 329] width 1092 height 361
click at [867, 220] on div at bounding box center [823, 329] width 1092 height 361
click at [303, 200] on span at bounding box center [300, 196] width 12 height 12
click at [304, 201] on span at bounding box center [300, 196] width 12 height 12
click at [303, 200] on span at bounding box center [300, 196] width 12 height 12
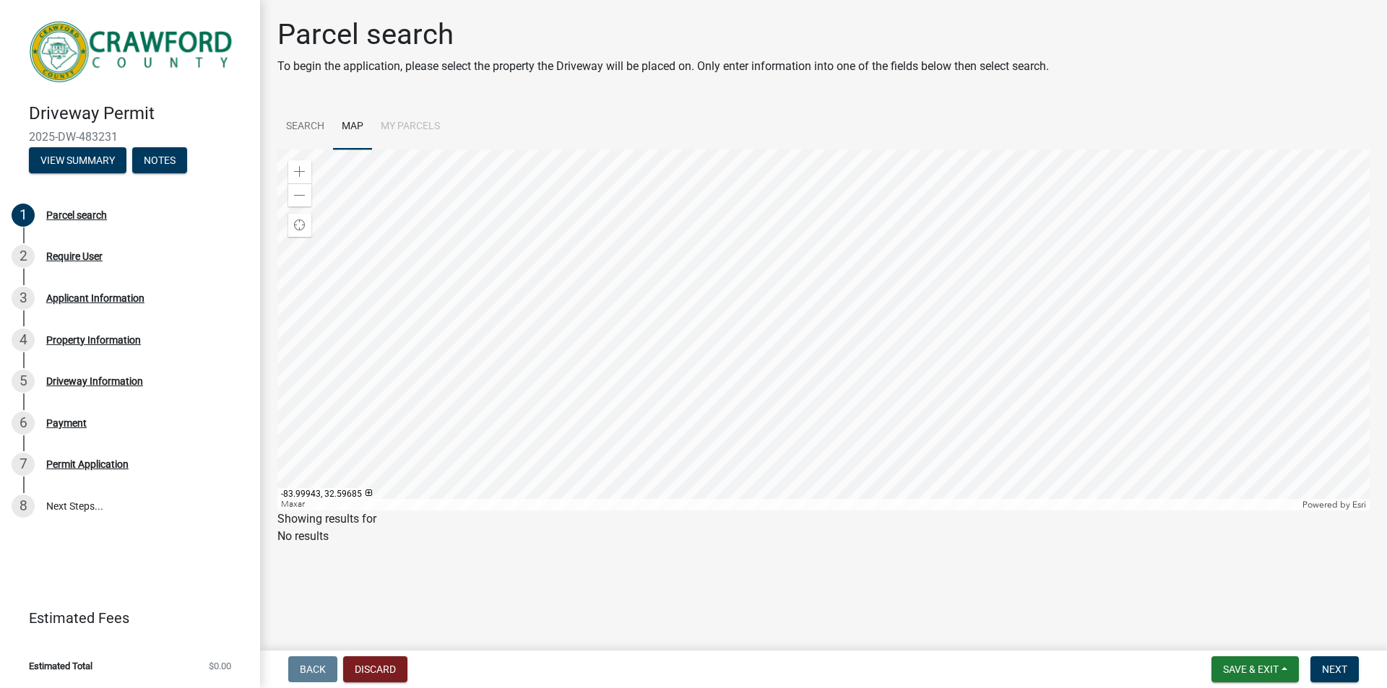
click at [610, 292] on div at bounding box center [823, 329] width 1092 height 361
click at [733, 341] on div at bounding box center [823, 329] width 1092 height 361
click at [733, 339] on div at bounding box center [823, 329] width 1092 height 361
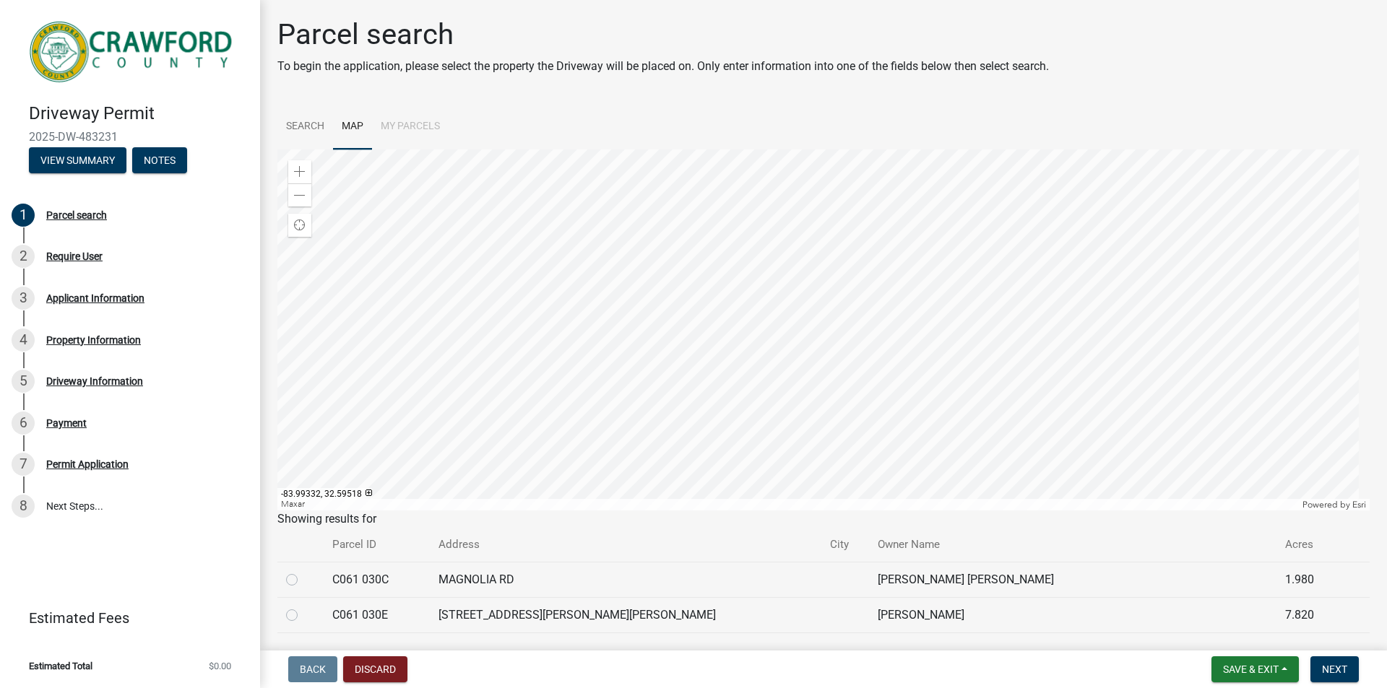
click at [708, 326] on div at bounding box center [823, 329] width 1092 height 361
click at [305, 174] on span at bounding box center [300, 172] width 12 height 12
click at [693, 327] on div at bounding box center [823, 329] width 1092 height 361
click at [616, 345] on div at bounding box center [823, 329] width 1092 height 361
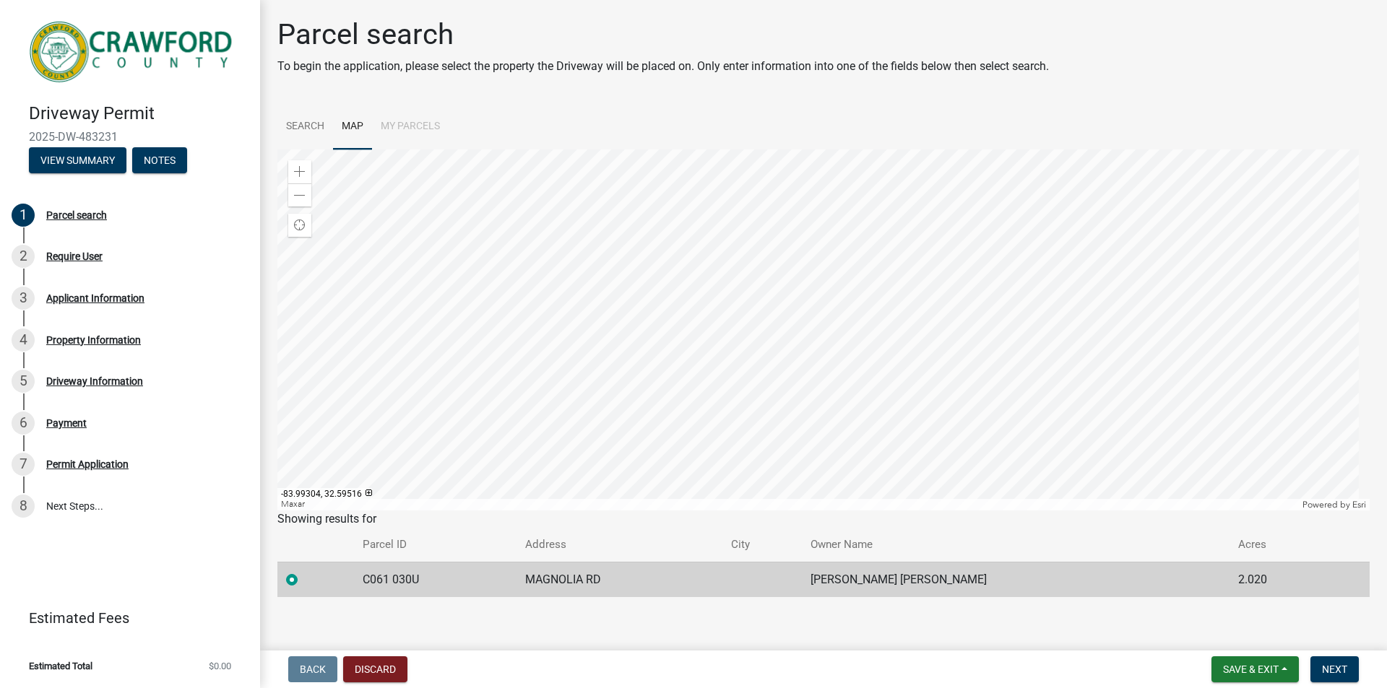
click at [616, 323] on div at bounding box center [823, 329] width 1092 height 361
click at [724, 409] on div at bounding box center [823, 329] width 1092 height 361
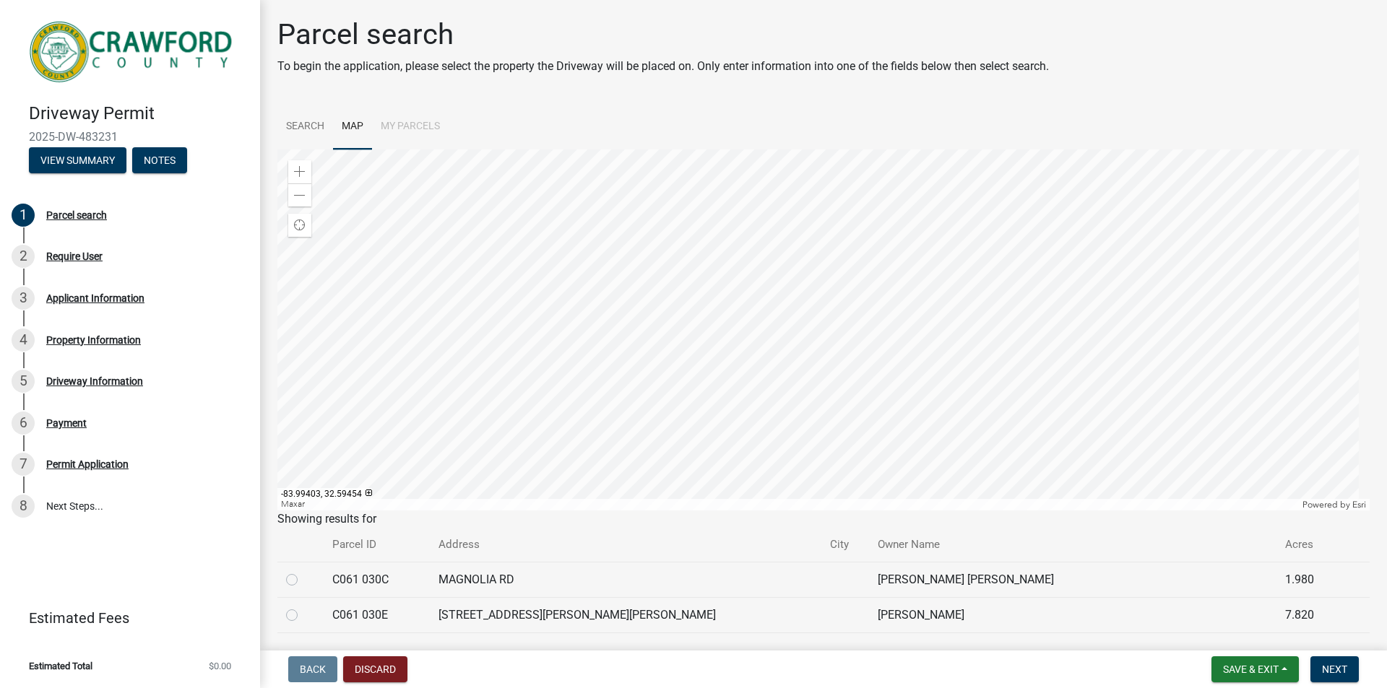
click at [628, 366] on div at bounding box center [823, 329] width 1092 height 361
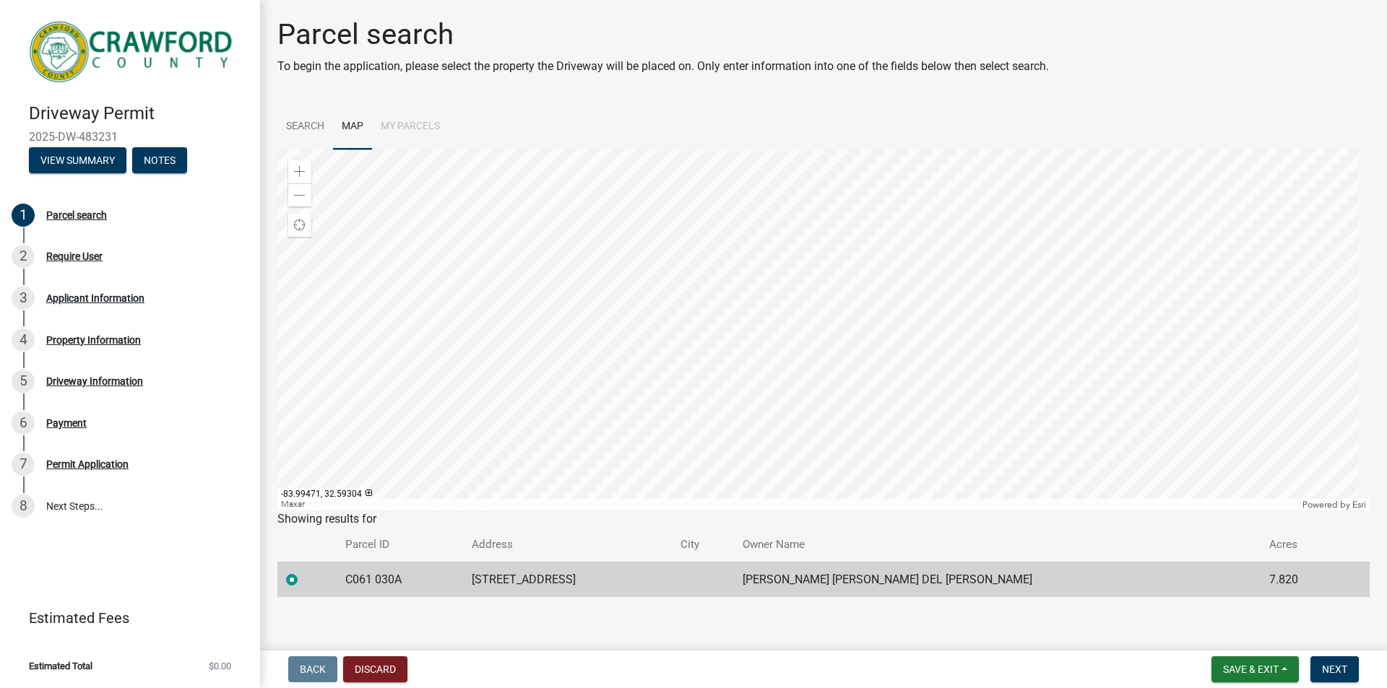
click at [601, 438] on div at bounding box center [823, 329] width 1092 height 361
click at [807, 149] on div at bounding box center [823, 329] width 1092 height 361
click at [650, 329] on div at bounding box center [823, 329] width 1092 height 361
click at [1079, 593] on td "PAREDES MANRIQUEZ MARIA DEL CARMEN" at bounding box center [997, 579] width 526 height 35
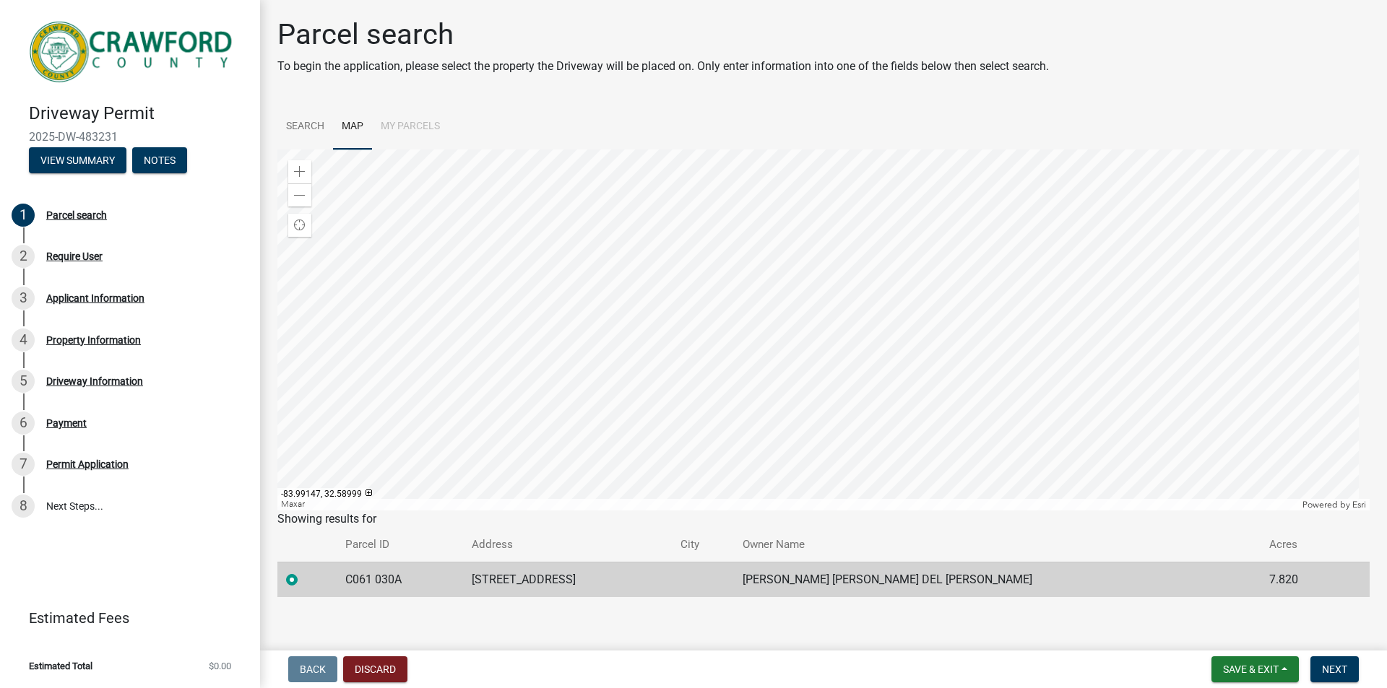
click at [938, 578] on td "PAREDES MANRIQUEZ MARIA DEL CARMEN" at bounding box center [997, 579] width 526 height 35
drag, startPoint x: 778, startPoint y: 578, endPoint x: 1011, endPoint y: 584, distance: 233.4
click at [1011, 584] on td "PAREDES MANRIQUEZ MARIA DEL CARMEN" at bounding box center [997, 579] width 526 height 35
copy td "PAREDES MANRIQUEZ MARIA DEL CARMEN"
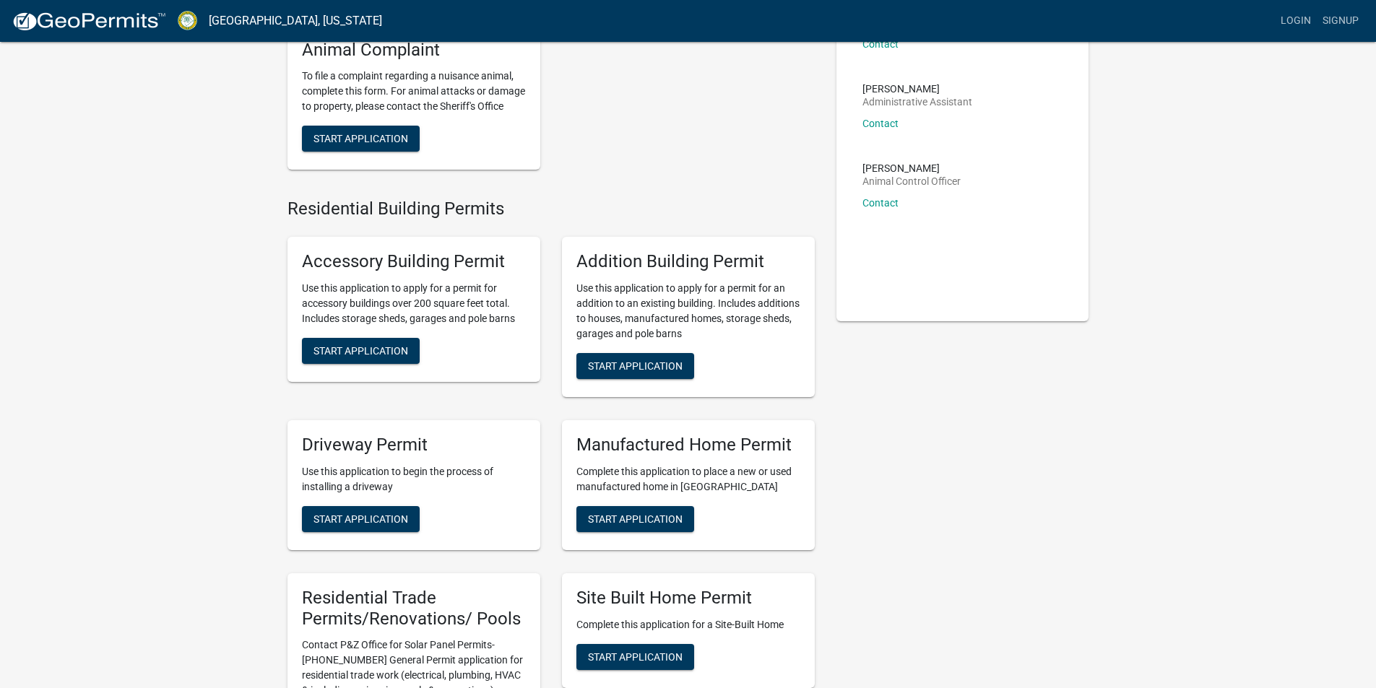
scroll to position [217, 0]
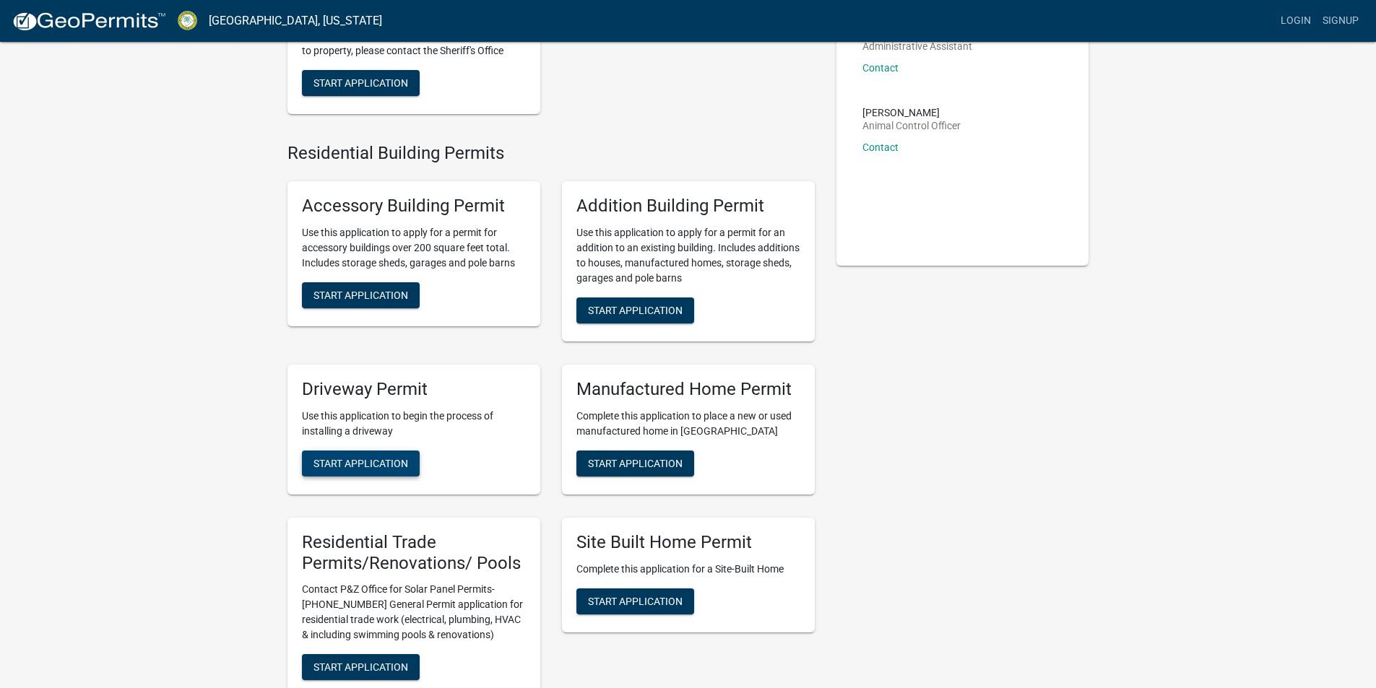
click at [391, 469] on span "Start Application" at bounding box center [360, 463] width 95 height 12
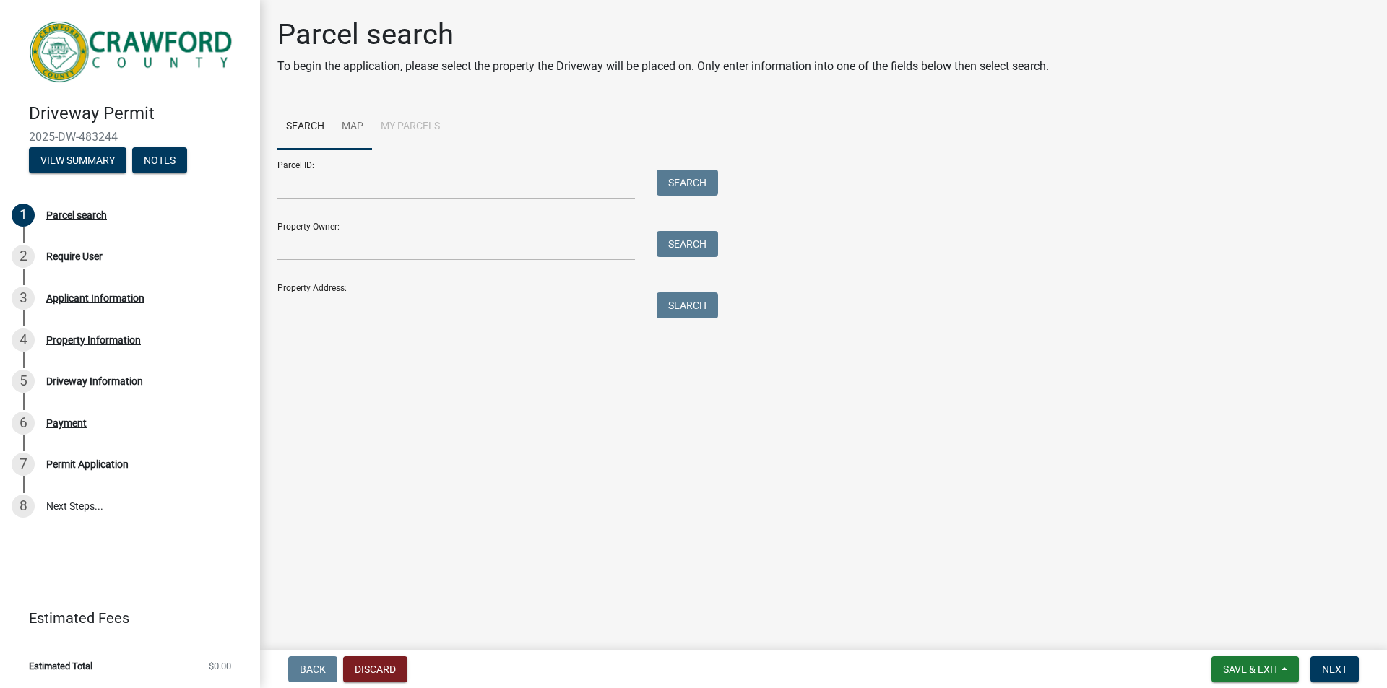
click at [344, 124] on link "Map" at bounding box center [352, 127] width 39 height 46
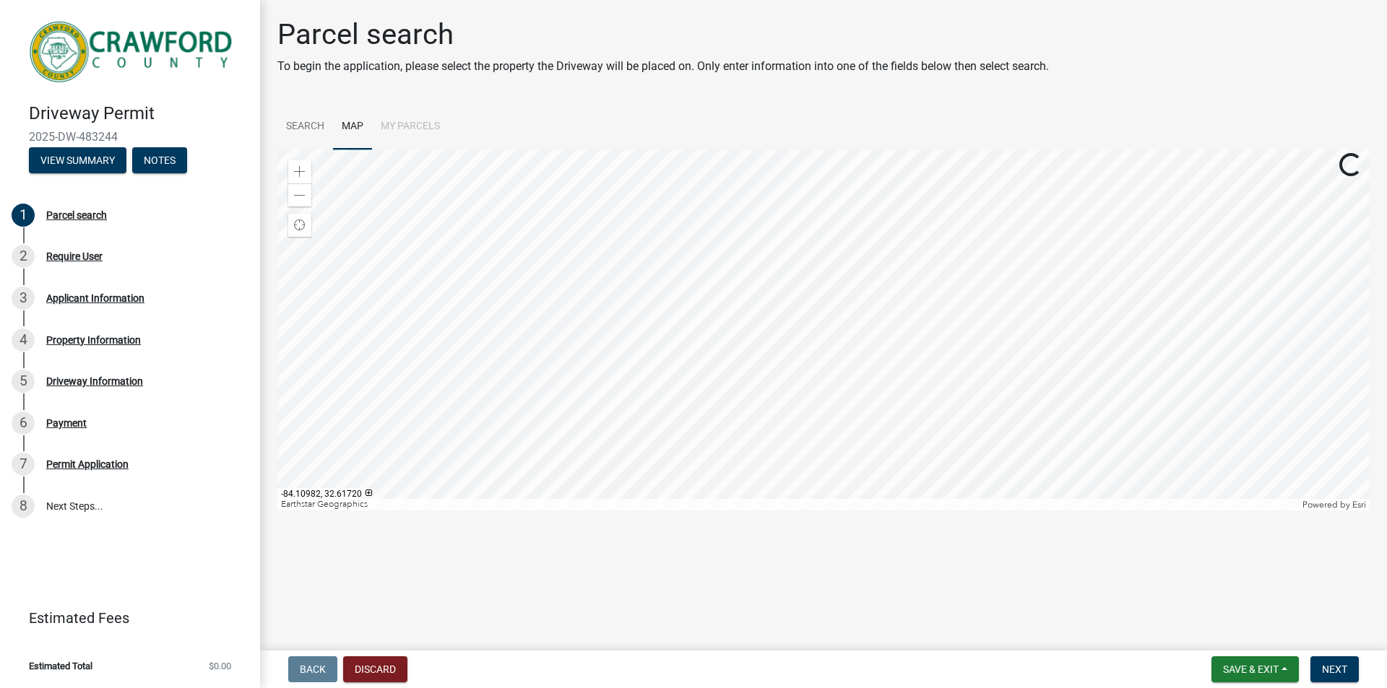
click at [631, 220] on div at bounding box center [823, 329] width 1092 height 361
click at [727, 399] on div at bounding box center [823, 329] width 1092 height 361
click at [728, 394] on div at bounding box center [823, 329] width 1092 height 361
click at [654, 471] on div at bounding box center [823, 329] width 1092 height 361
click at [745, 346] on div at bounding box center [823, 329] width 1092 height 361
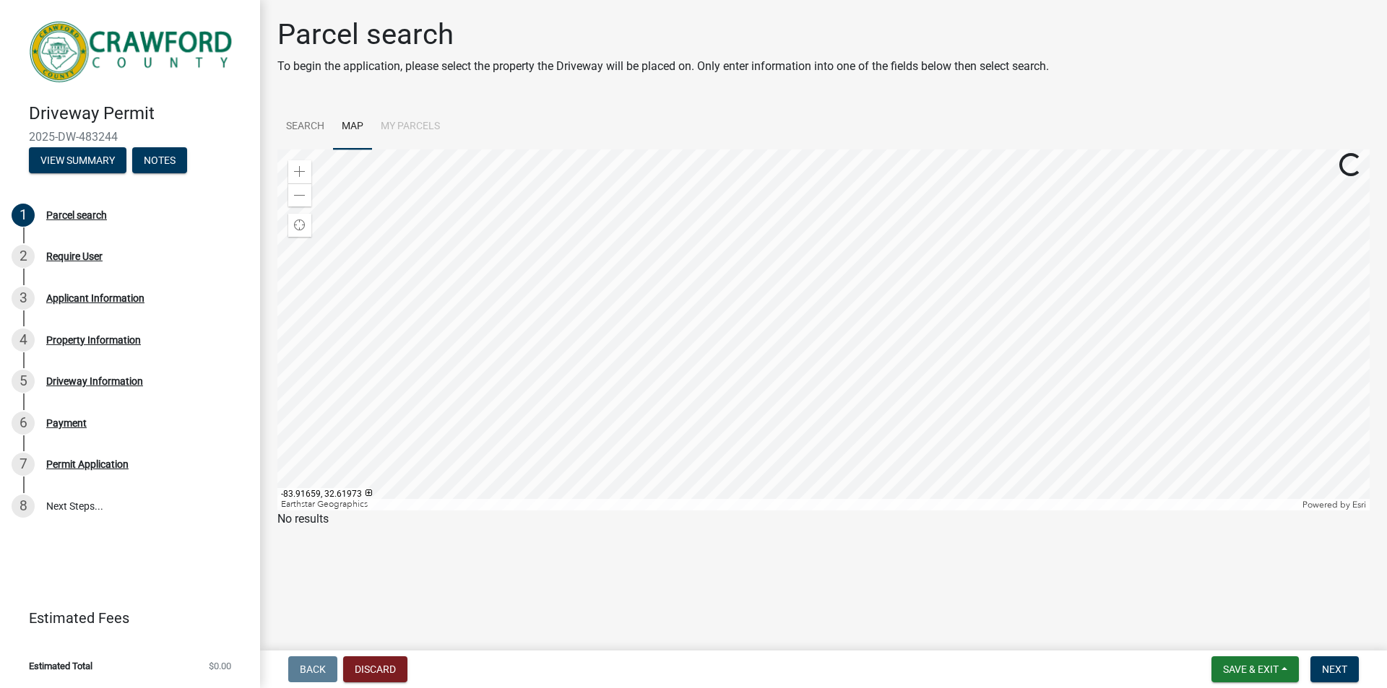
click at [755, 371] on div at bounding box center [823, 329] width 1092 height 361
click at [714, 250] on div at bounding box center [823, 329] width 1092 height 361
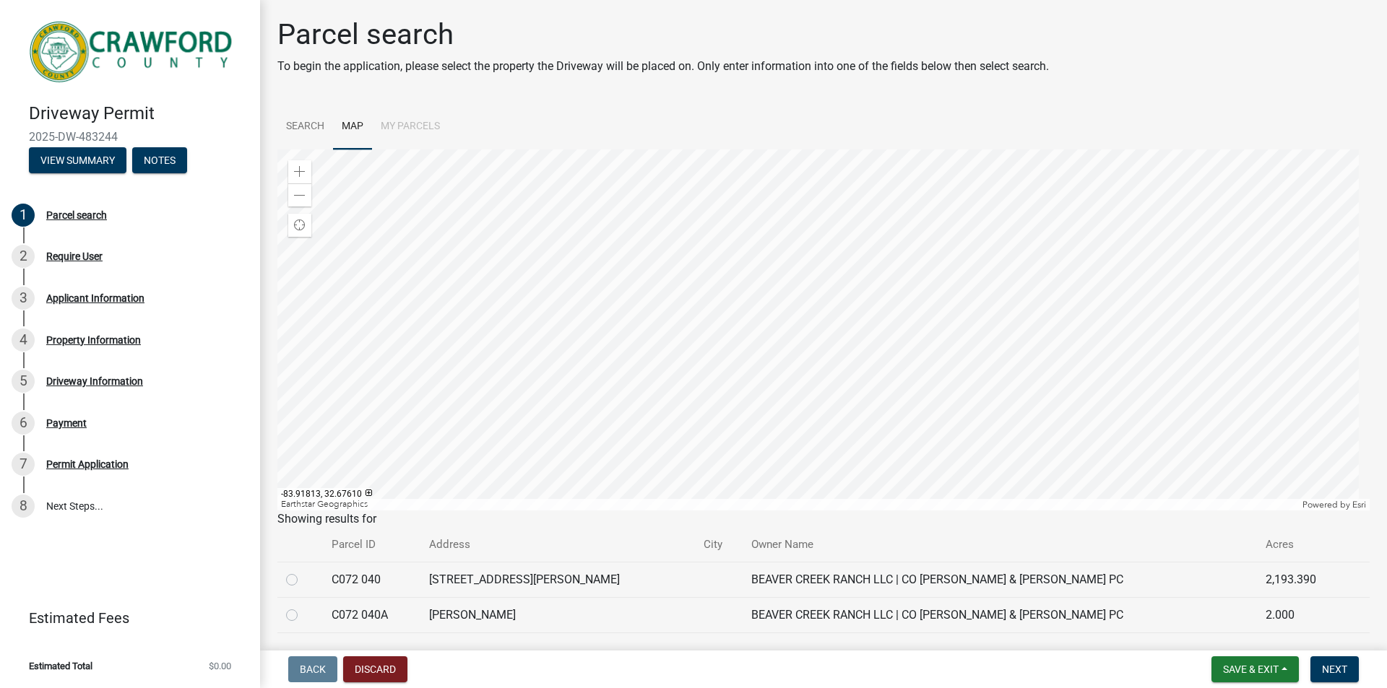
click at [746, 230] on div at bounding box center [823, 329] width 1092 height 361
click at [746, 229] on div at bounding box center [823, 329] width 1092 height 361
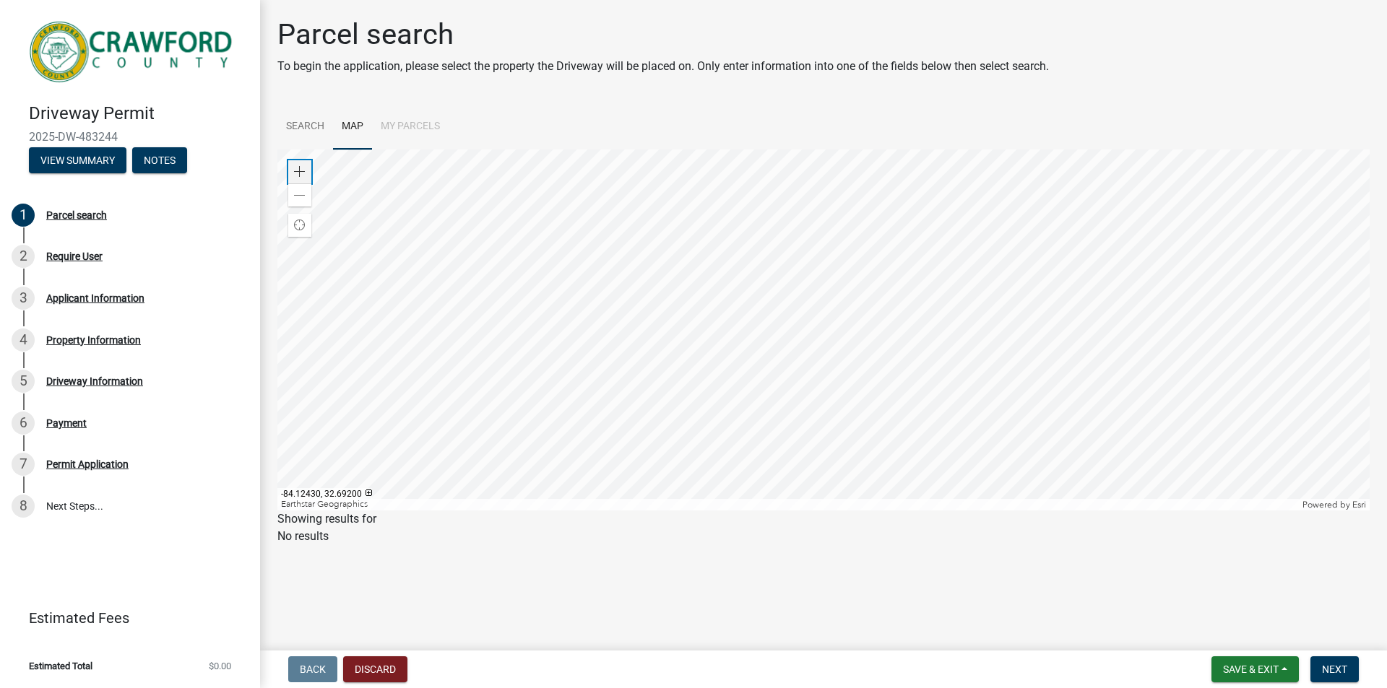
click at [300, 169] on span at bounding box center [300, 172] width 12 height 12
click at [735, 429] on div at bounding box center [823, 329] width 1092 height 361
click at [296, 171] on span at bounding box center [300, 172] width 12 height 12
click at [875, 186] on div at bounding box center [823, 329] width 1092 height 361
click at [632, 300] on div at bounding box center [823, 329] width 1092 height 361
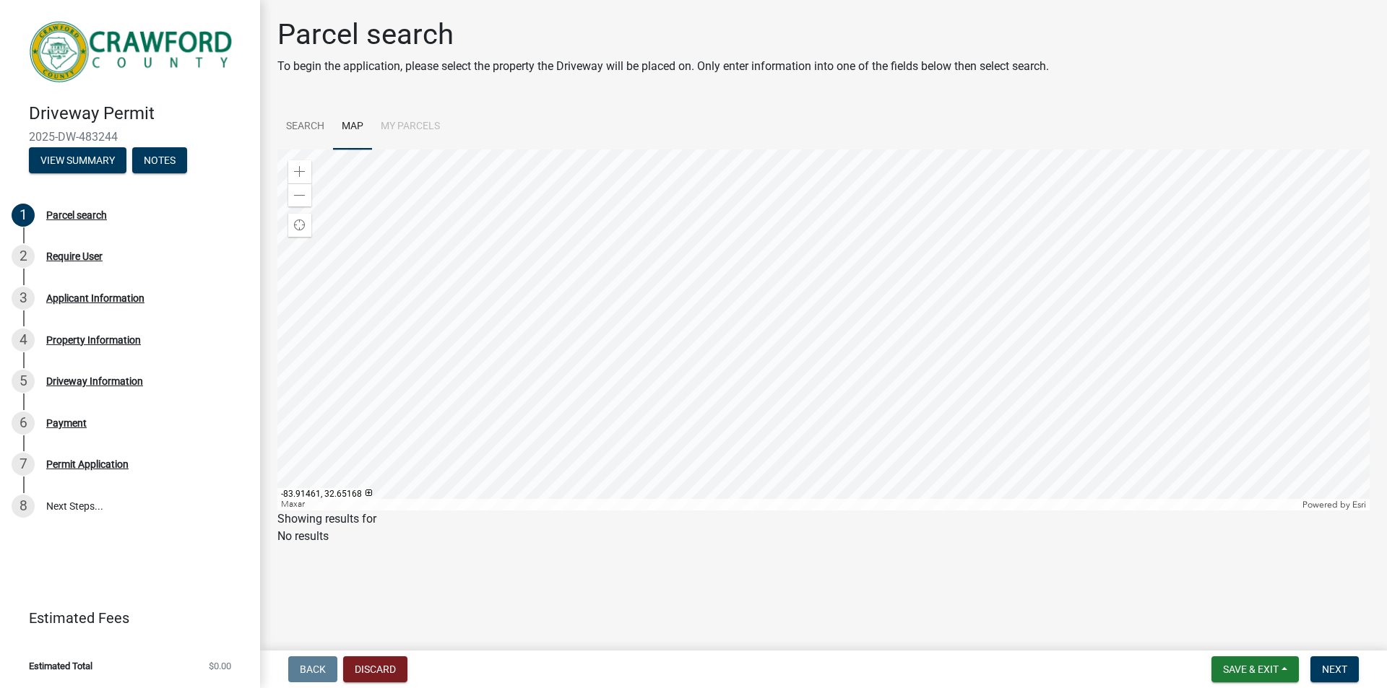
click at [646, 511] on div at bounding box center [823, 329] width 1092 height 361
click at [638, 318] on div at bounding box center [823, 329] width 1092 height 361
click at [636, 316] on div at bounding box center [823, 329] width 1092 height 361
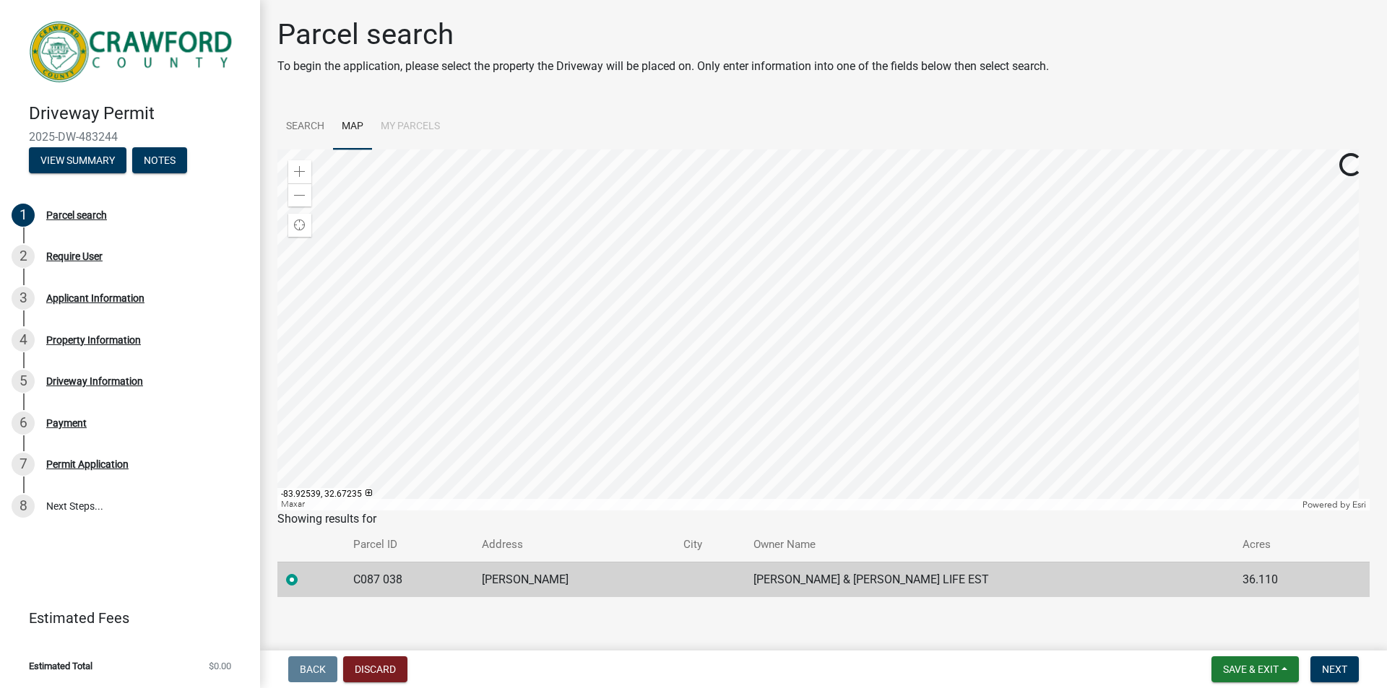
click at [745, 284] on div at bounding box center [823, 329] width 1092 height 361
click at [762, 299] on div at bounding box center [823, 329] width 1092 height 361
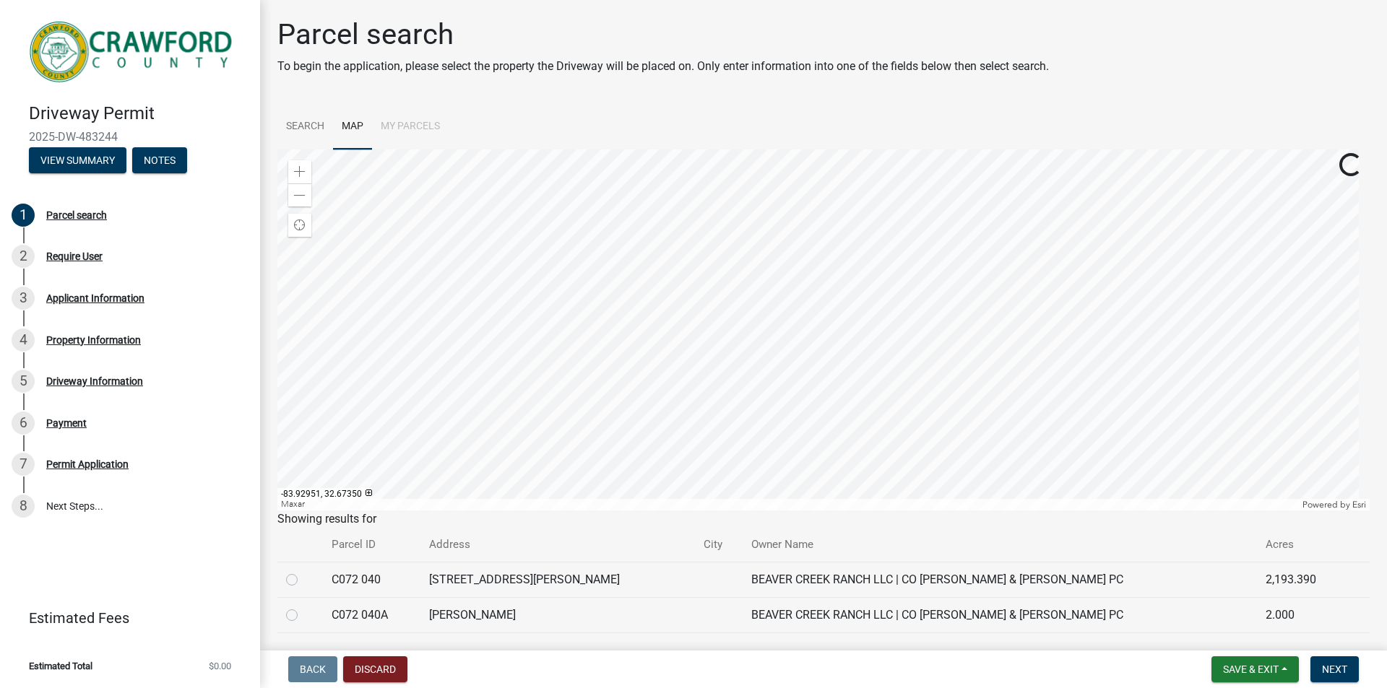
click at [711, 272] on div at bounding box center [823, 329] width 1092 height 361
click at [677, 353] on div at bounding box center [823, 329] width 1092 height 361
click at [299, 165] on div "Zoom in" at bounding box center [299, 171] width 23 height 23
click at [766, 318] on div at bounding box center [823, 329] width 1092 height 361
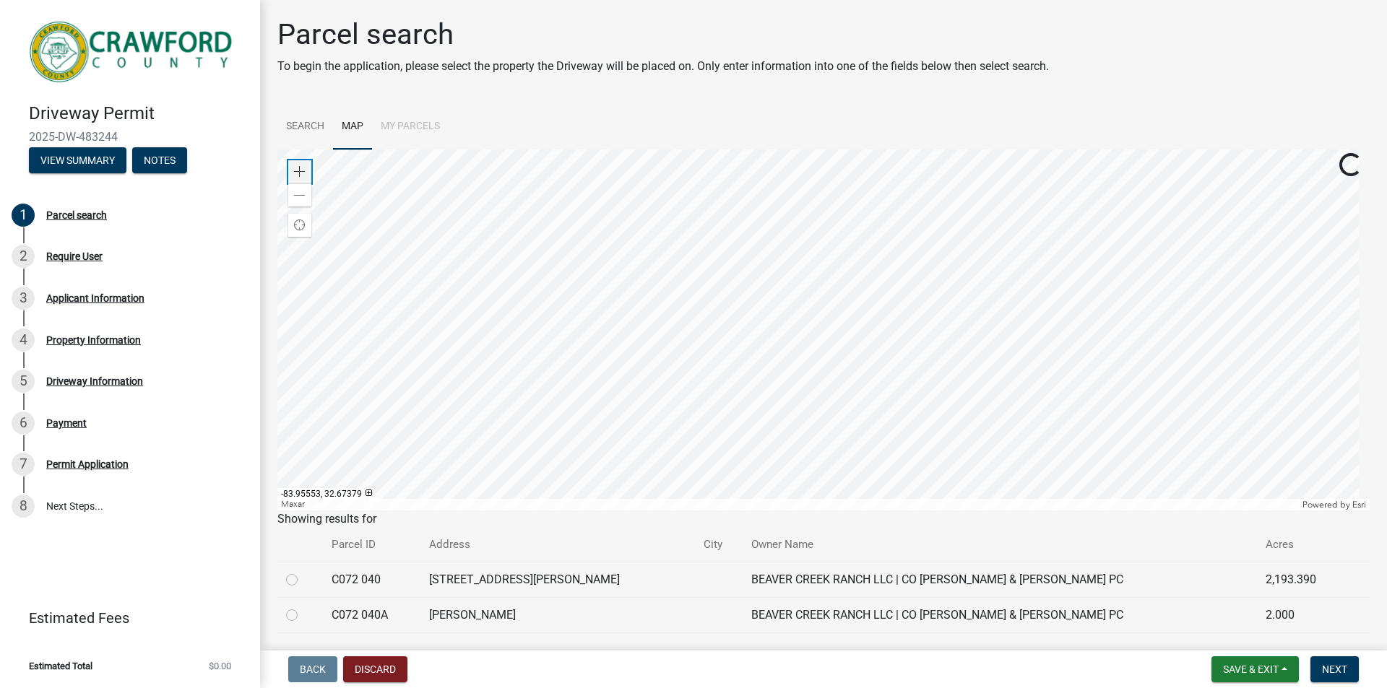
click at [303, 170] on span at bounding box center [300, 172] width 12 height 12
click at [686, 149] on div at bounding box center [823, 329] width 1092 height 361
click at [665, 233] on div at bounding box center [823, 329] width 1092 height 361
click at [300, 175] on span at bounding box center [300, 172] width 12 height 12
click at [739, 255] on div at bounding box center [823, 329] width 1092 height 361
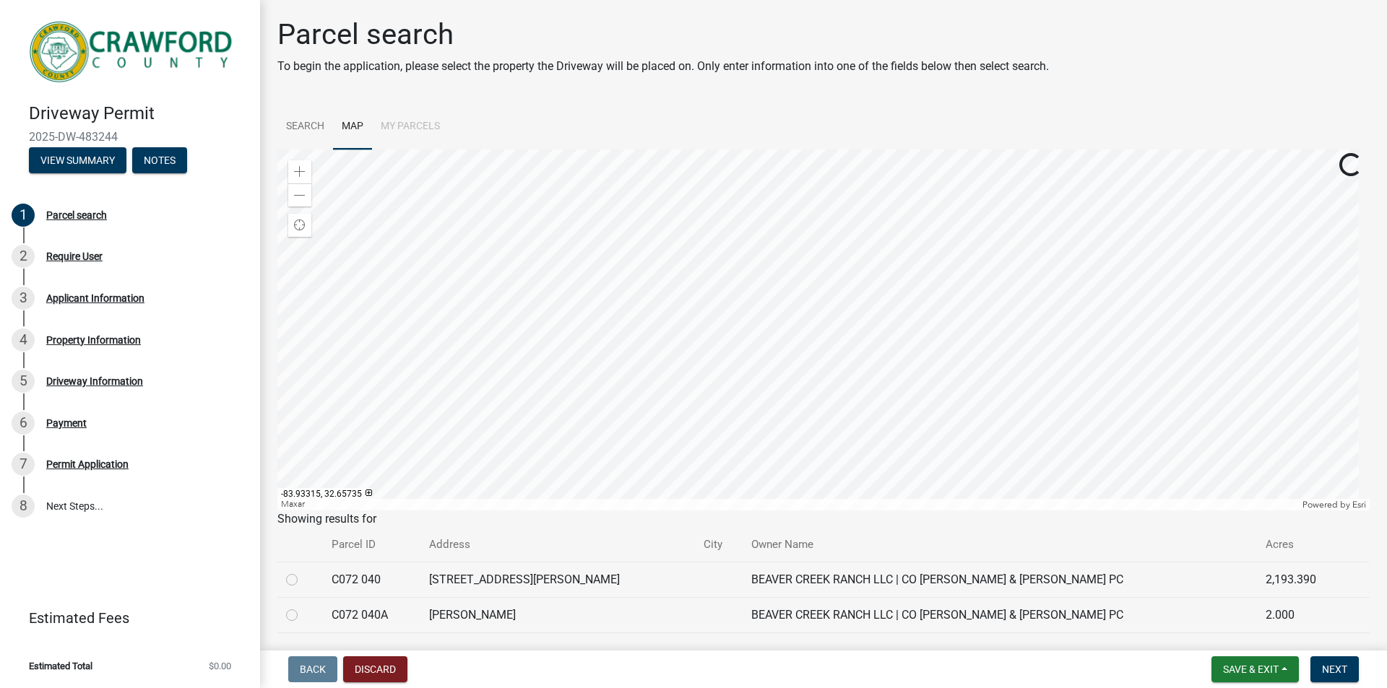
click at [714, 413] on div at bounding box center [823, 329] width 1092 height 361
click at [872, 213] on div at bounding box center [823, 329] width 1092 height 361
click at [739, 149] on div at bounding box center [823, 329] width 1092 height 361
click at [678, 162] on div at bounding box center [823, 329] width 1092 height 361
click at [599, 177] on div at bounding box center [823, 329] width 1092 height 361
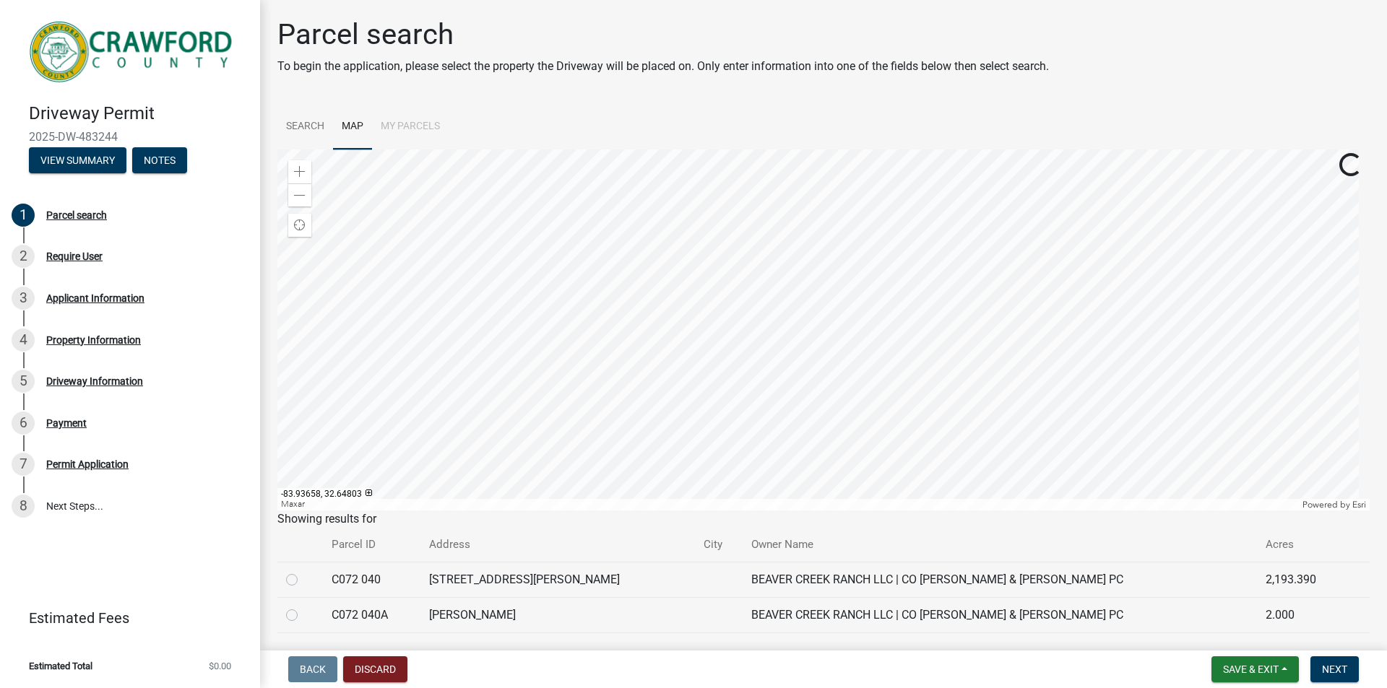
click at [634, 228] on div at bounding box center [823, 329] width 1092 height 361
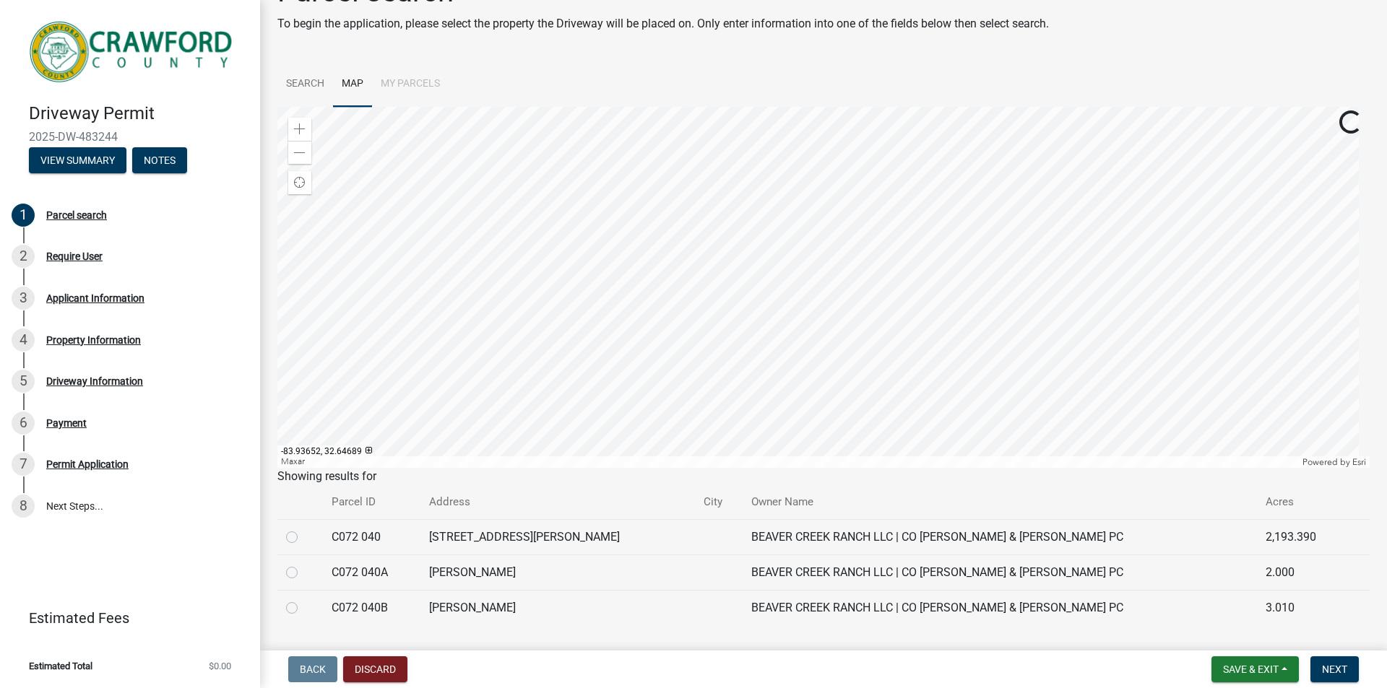
scroll to position [79, 0]
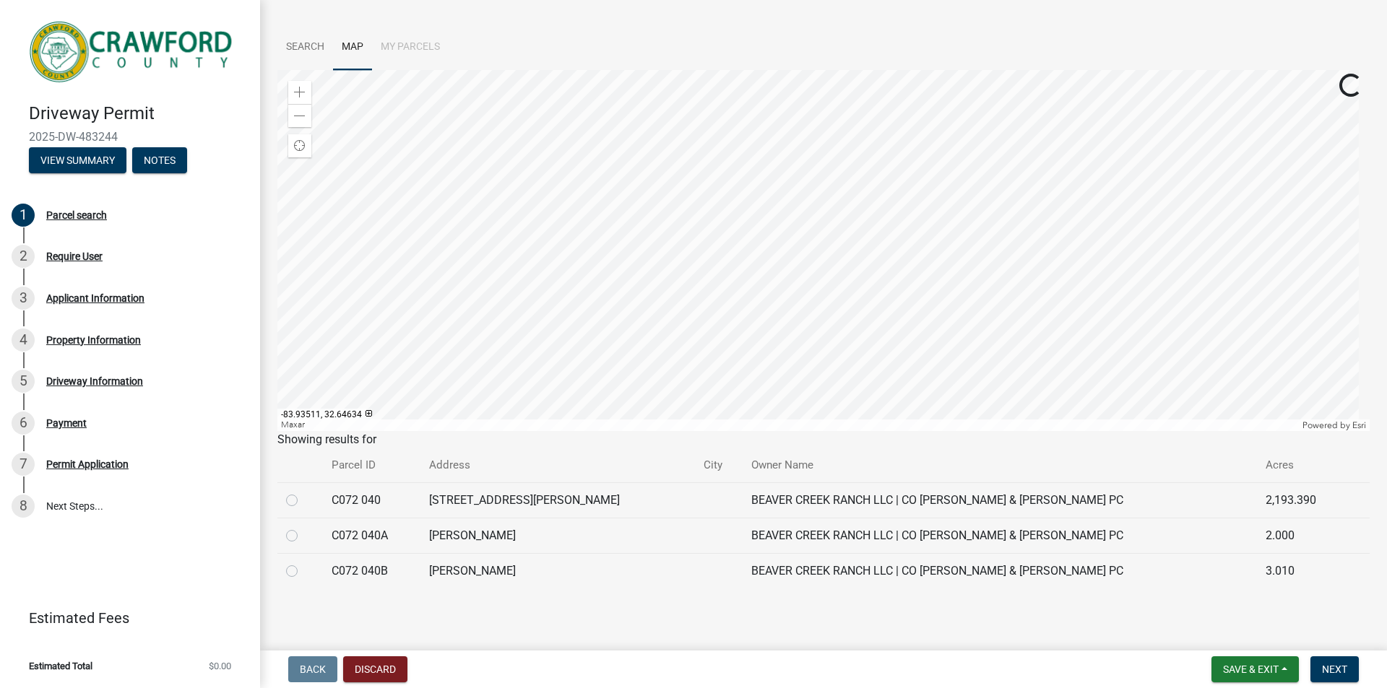
click at [797, 92] on div at bounding box center [823, 250] width 1092 height 361
click at [810, 70] on div at bounding box center [823, 250] width 1092 height 361
click at [748, 117] on div at bounding box center [823, 250] width 1092 height 361
click at [716, 149] on div at bounding box center [823, 250] width 1092 height 361
click at [346, 277] on div at bounding box center [823, 250] width 1092 height 361
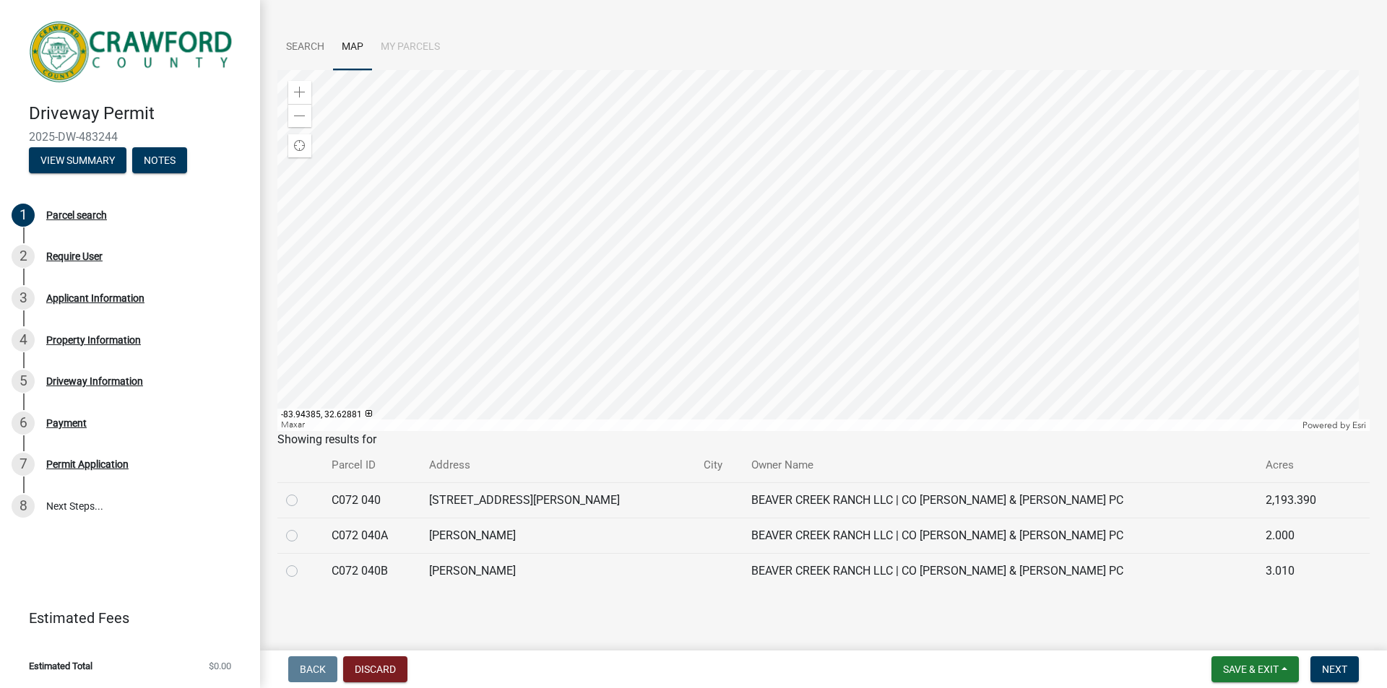
click at [346, 277] on div at bounding box center [823, 250] width 1092 height 361
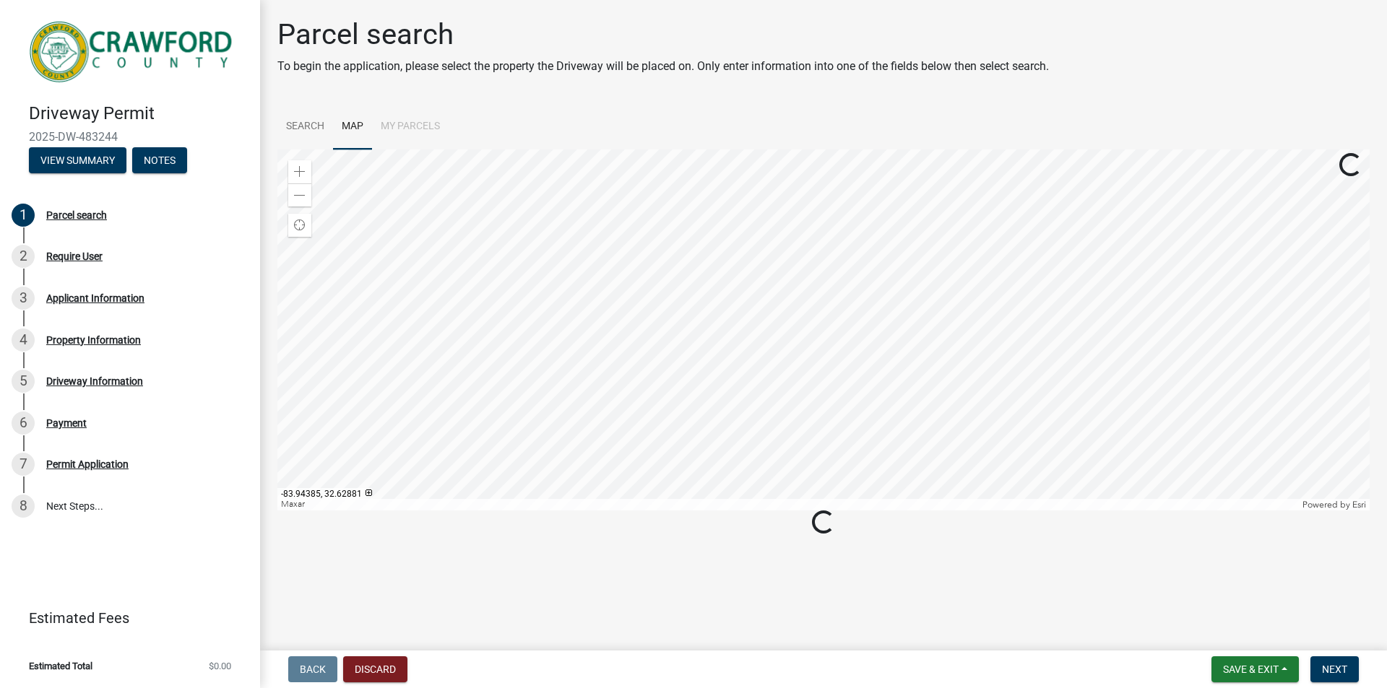
scroll to position [0, 0]
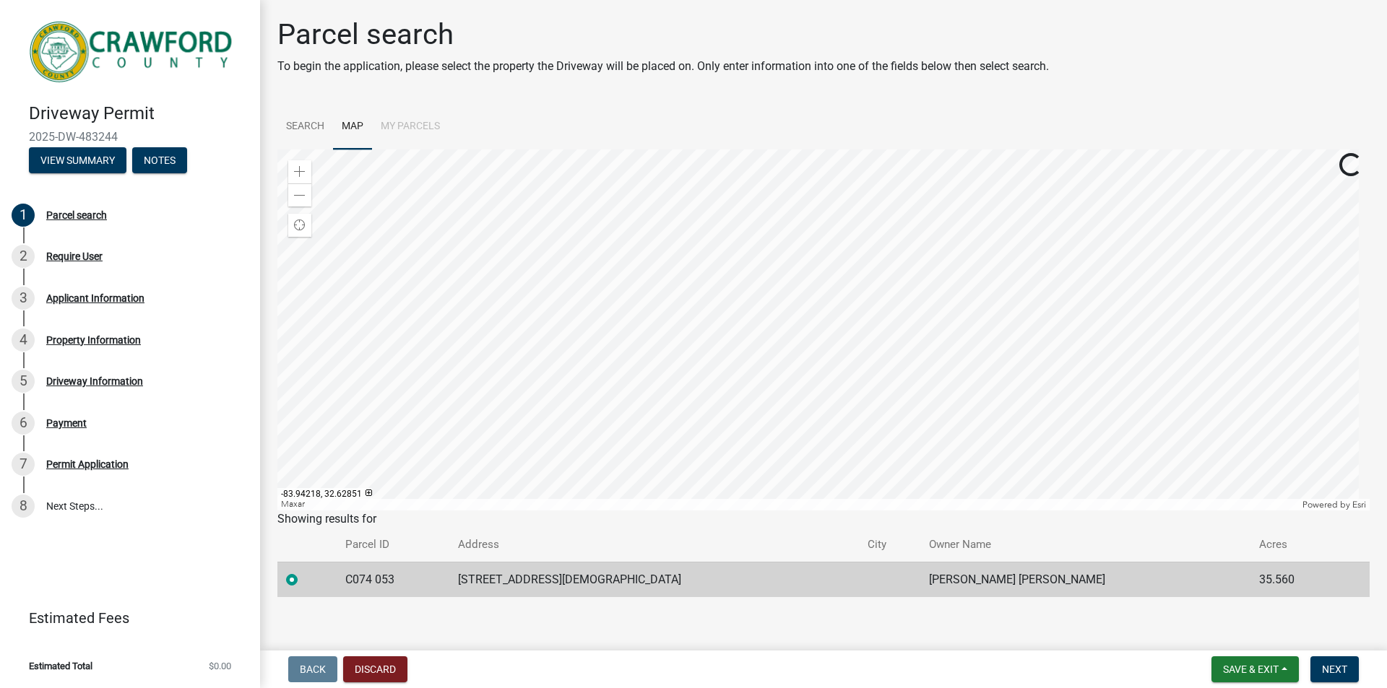
click at [504, 149] on div at bounding box center [823, 329] width 1092 height 361
click at [465, 149] on div at bounding box center [823, 329] width 1092 height 361
click at [472, 318] on div at bounding box center [823, 329] width 1092 height 361
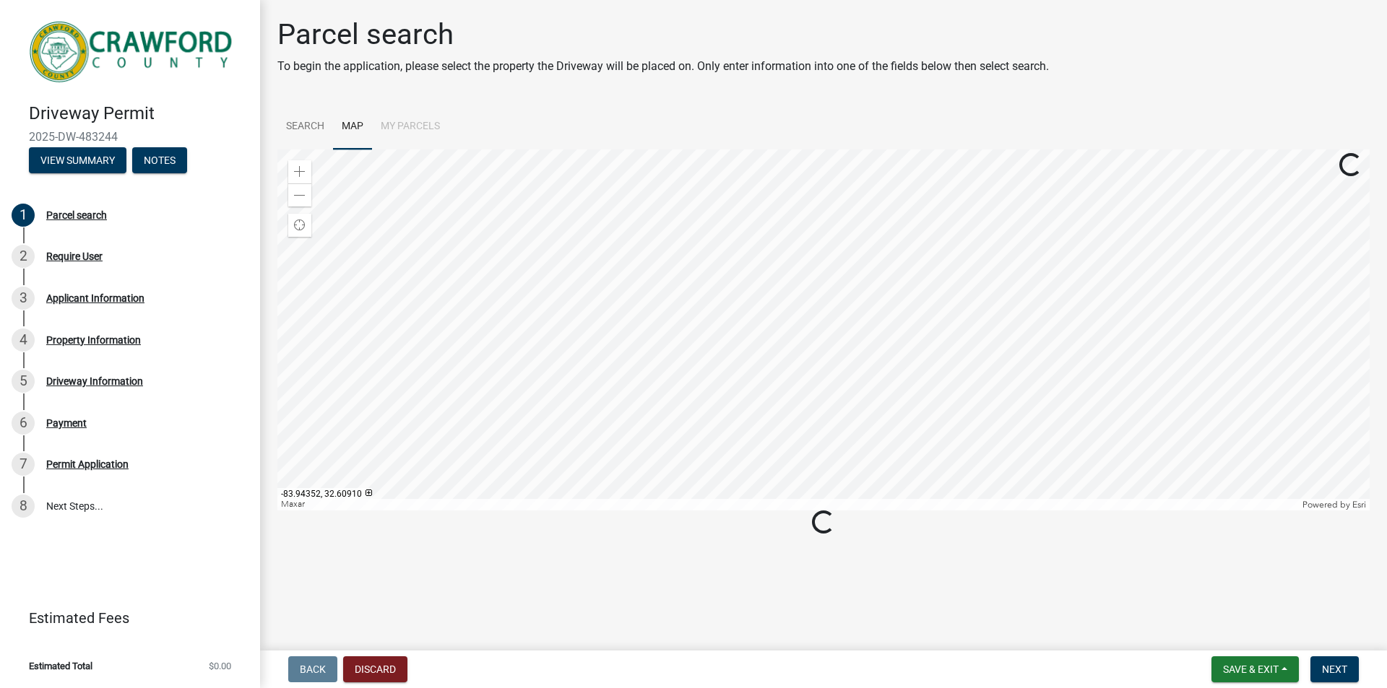
click at [524, 431] on div at bounding box center [823, 329] width 1092 height 361
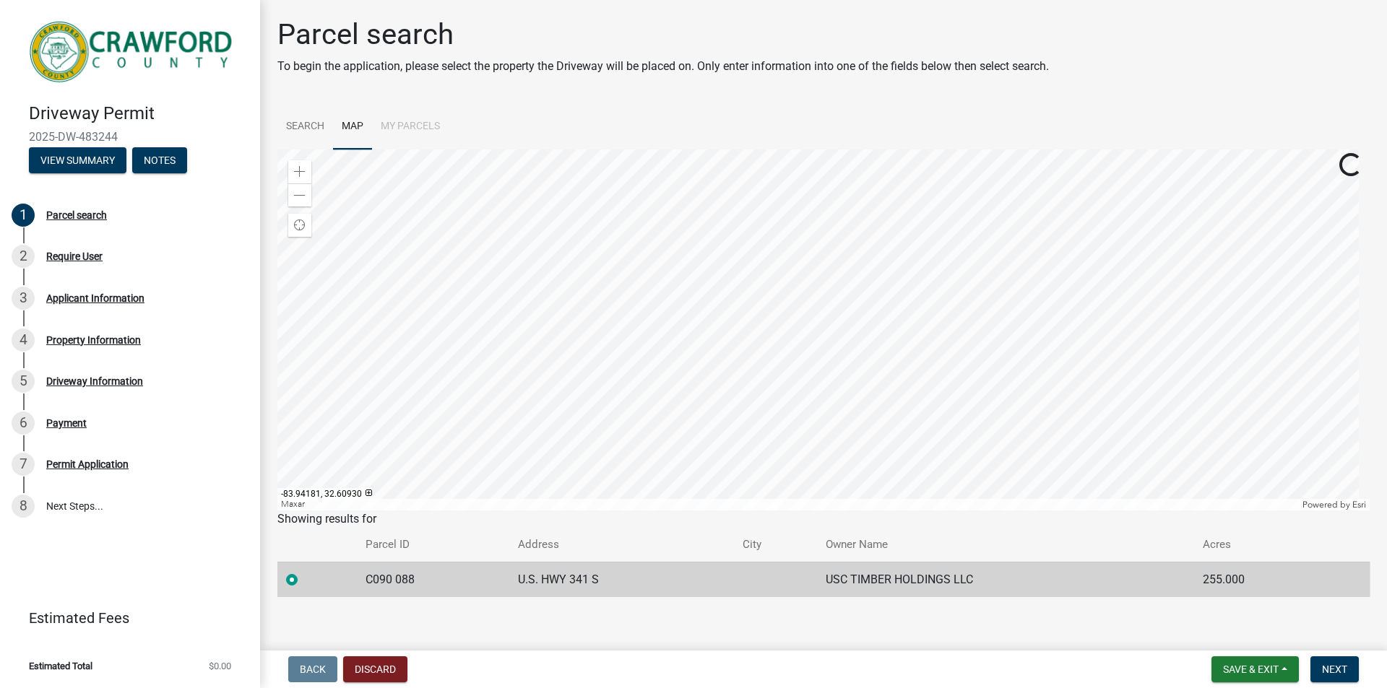
click at [573, 174] on div at bounding box center [823, 329] width 1092 height 361
click at [630, 170] on div at bounding box center [823, 329] width 1092 height 361
click at [818, 511] on div at bounding box center [823, 329] width 1092 height 361
click at [559, 247] on div at bounding box center [823, 329] width 1092 height 361
click at [1067, 391] on div at bounding box center [823, 329] width 1092 height 361
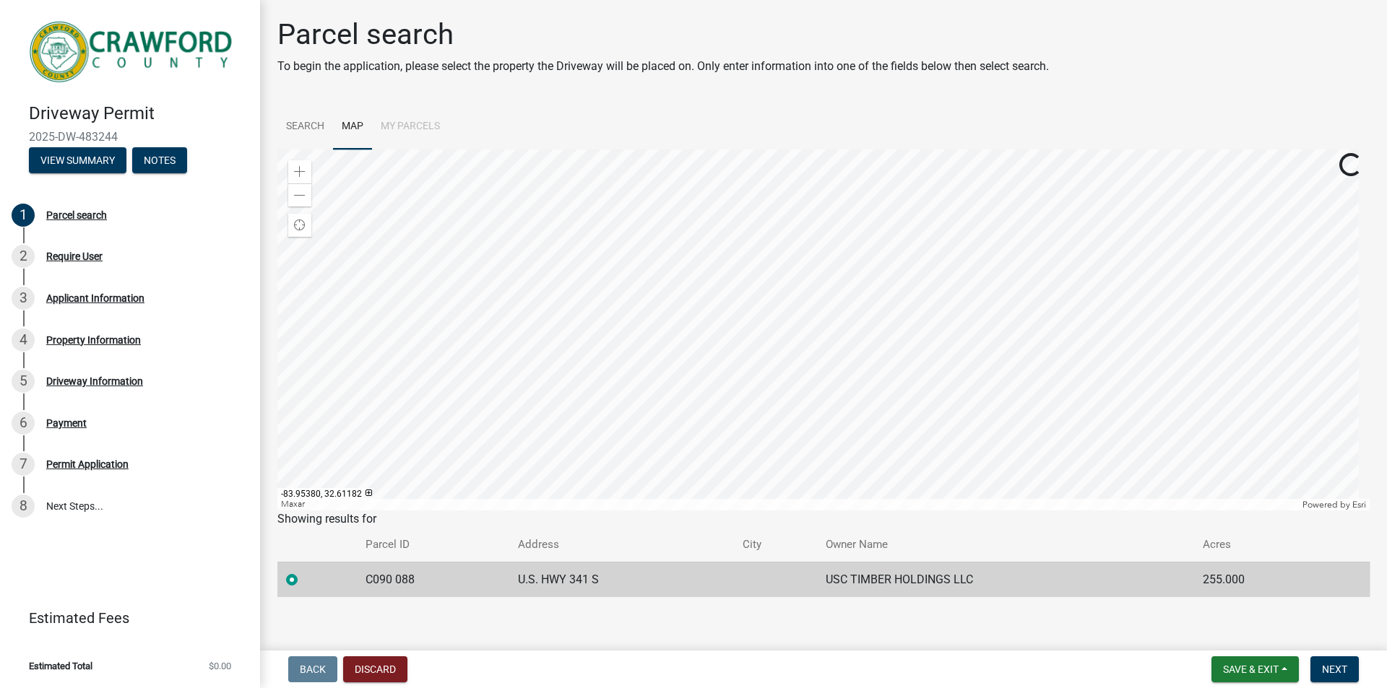
click at [1067, 391] on div at bounding box center [823, 329] width 1092 height 361
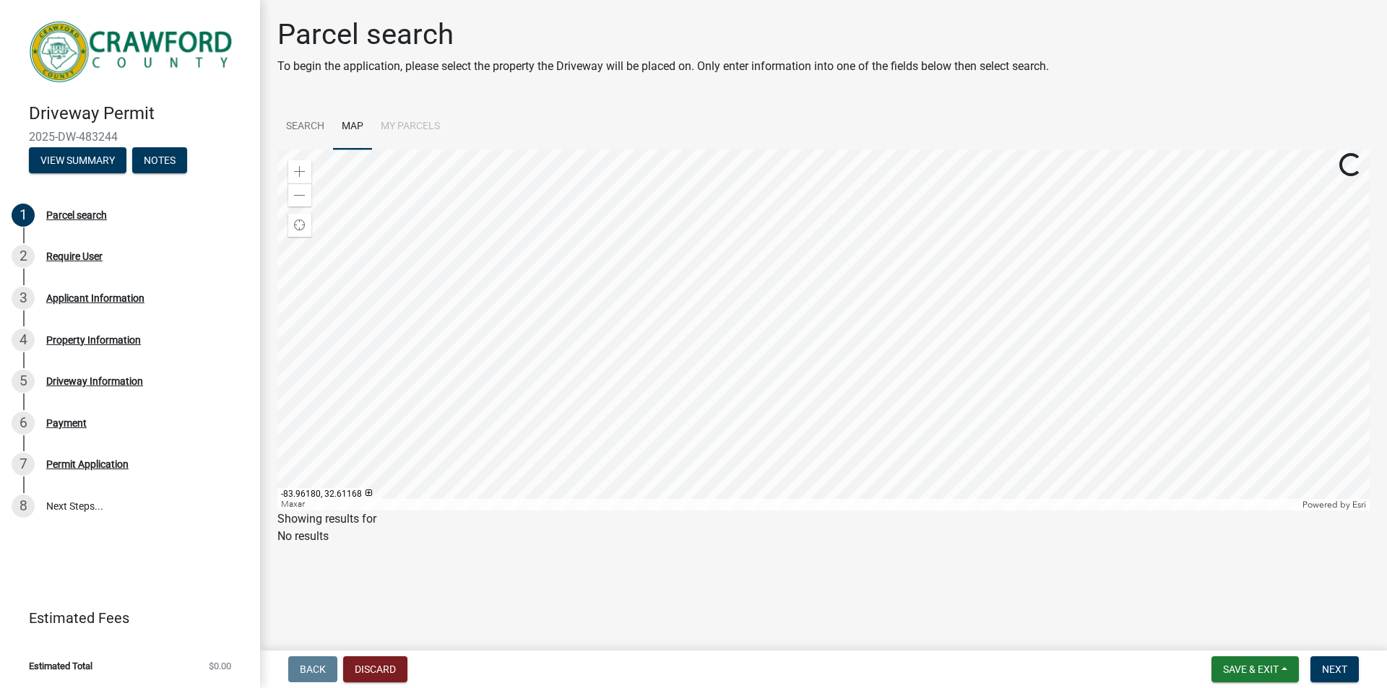
click at [785, 238] on div at bounding box center [823, 329] width 1092 height 361
click at [930, 291] on div at bounding box center [823, 329] width 1092 height 361
click at [831, 166] on div at bounding box center [823, 329] width 1092 height 361
click at [295, 199] on span at bounding box center [300, 196] width 12 height 12
click at [591, 464] on div at bounding box center [823, 329] width 1092 height 361
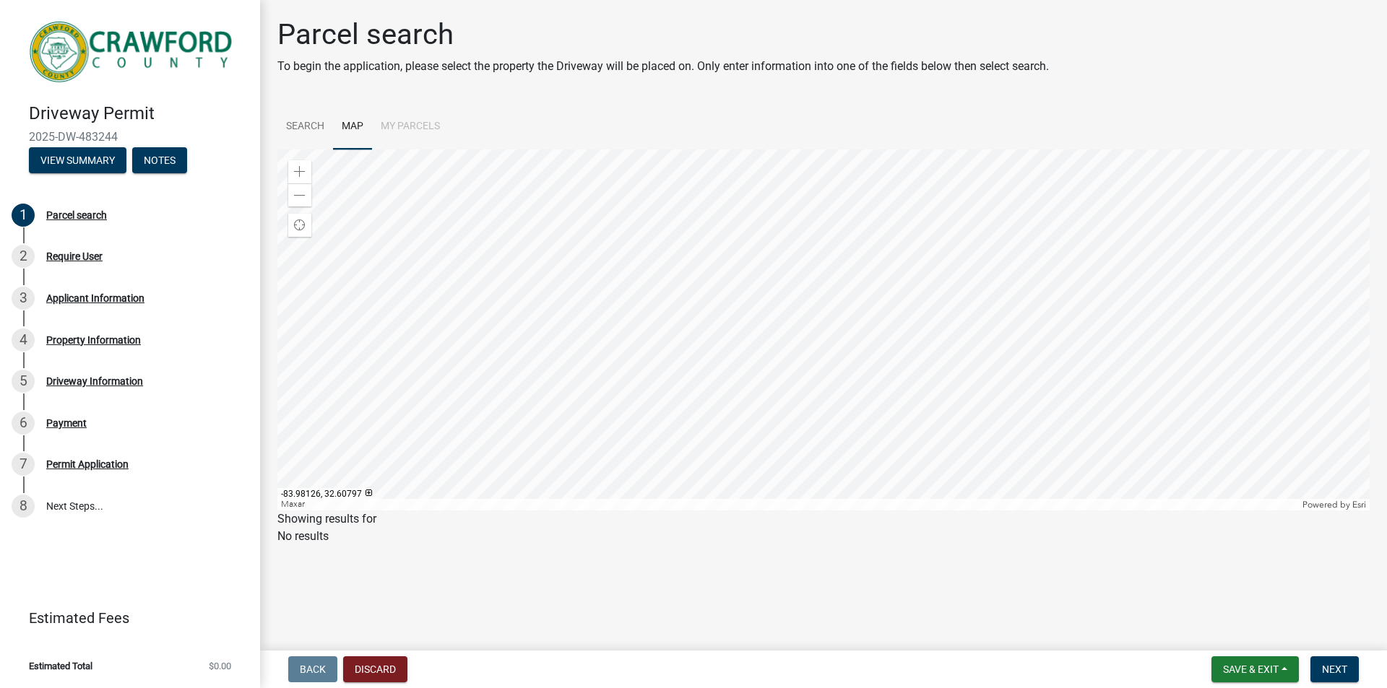
click at [513, 149] on div at bounding box center [823, 329] width 1092 height 361
click at [851, 303] on div at bounding box center [823, 329] width 1092 height 361
click at [711, 472] on div at bounding box center [823, 329] width 1092 height 361
click at [737, 274] on div at bounding box center [823, 329] width 1092 height 361
click at [599, 410] on div at bounding box center [823, 329] width 1092 height 361
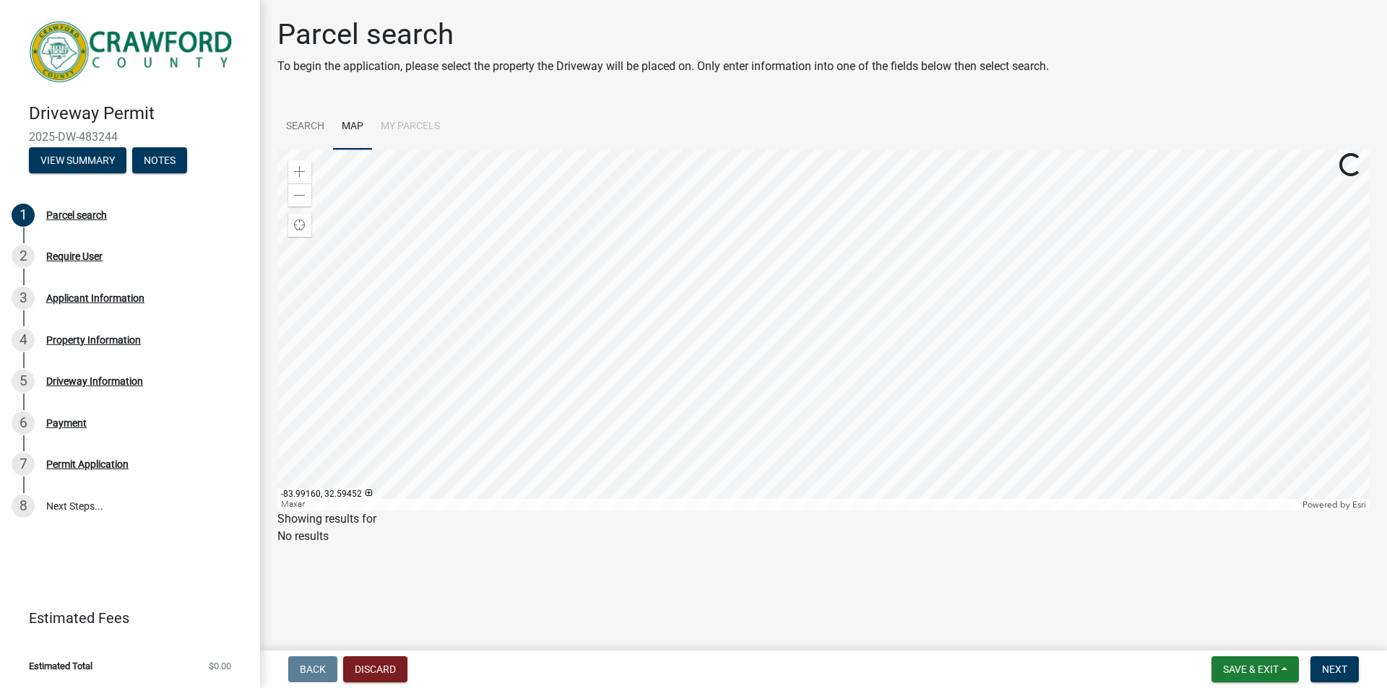
click at [599, 412] on div at bounding box center [823, 329] width 1092 height 361
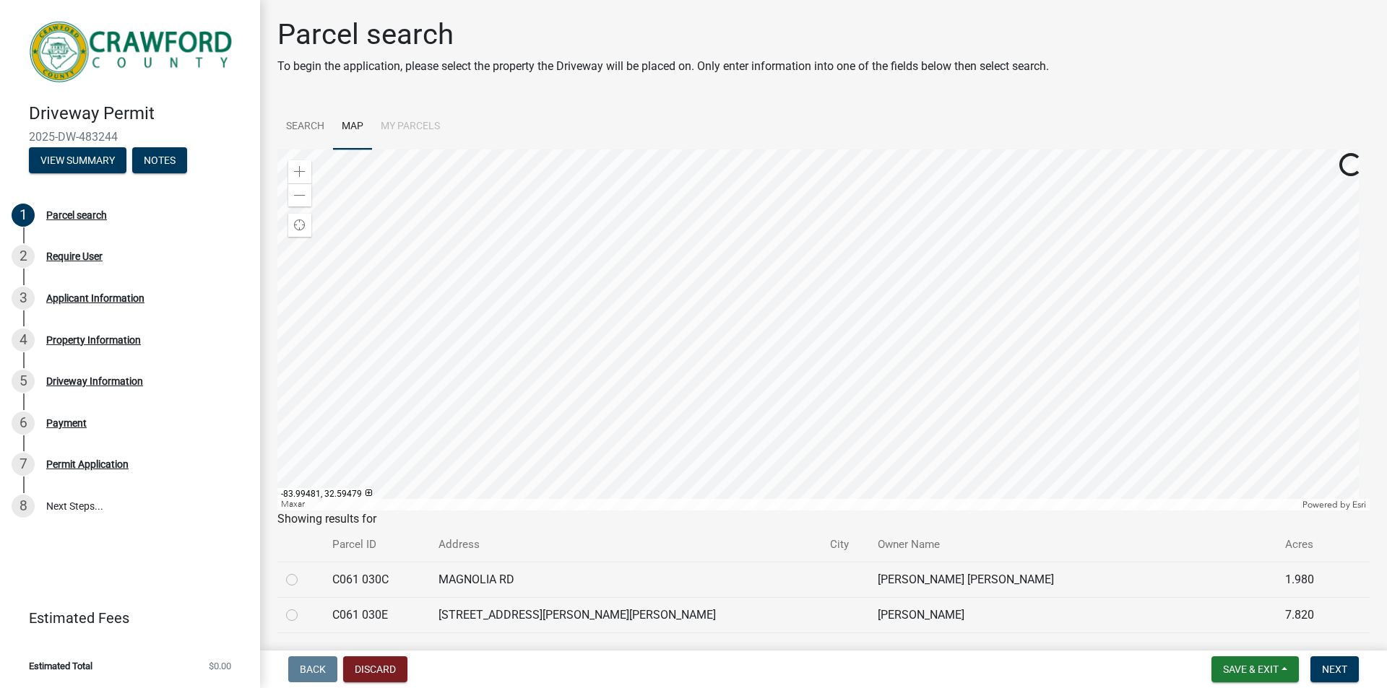
click at [486, 399] on div at bounding box center [823, 329] width 1092 height 361
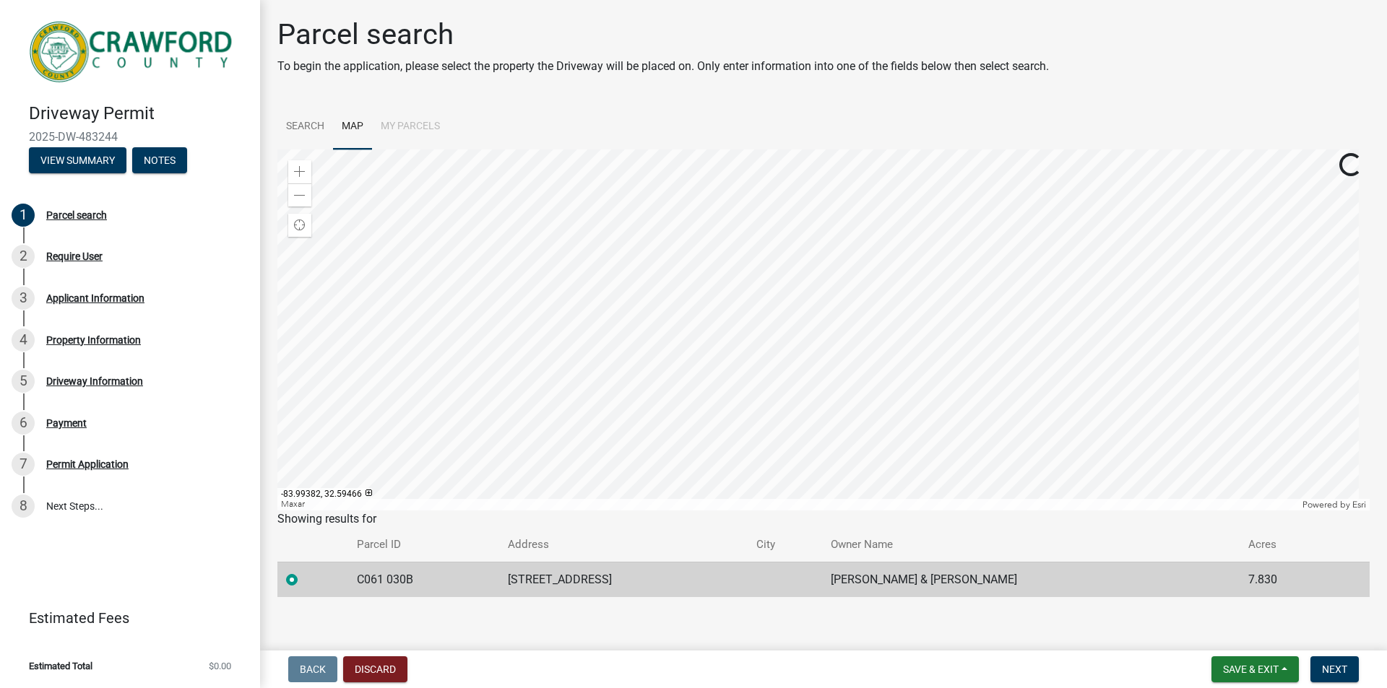
click at [519, 405] on div at bounding box center [823, 329] width 1092 height 361
